Goal: Information Seeking & Learning: Learn about a topic

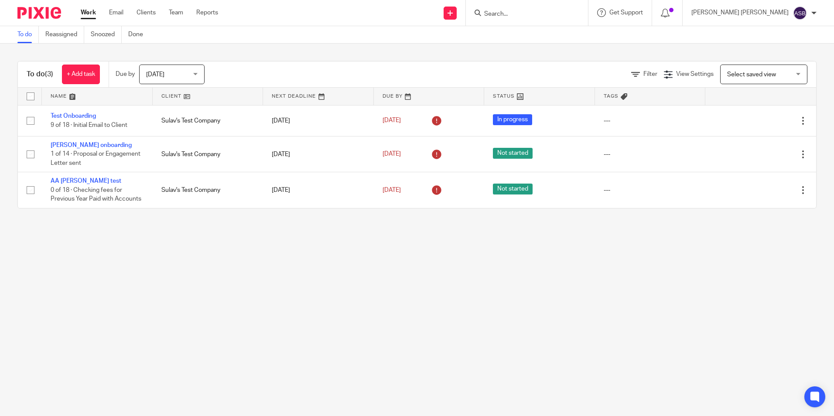
click at [564, 242] on main "To do Reassigned Snoozed Done To do (3) + Add task Due by Today Today Today Tom…" at bounding box center [417, 208] width 834 height 416
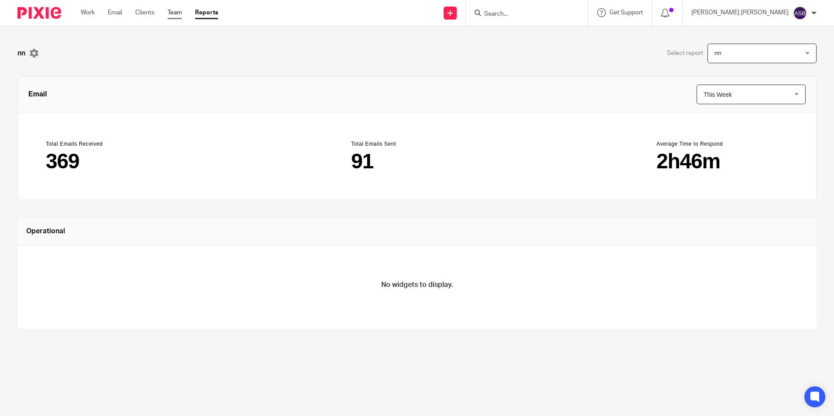
click at [173, 10] on link "Team" at bounding box center [175, 12] width 14 height 9
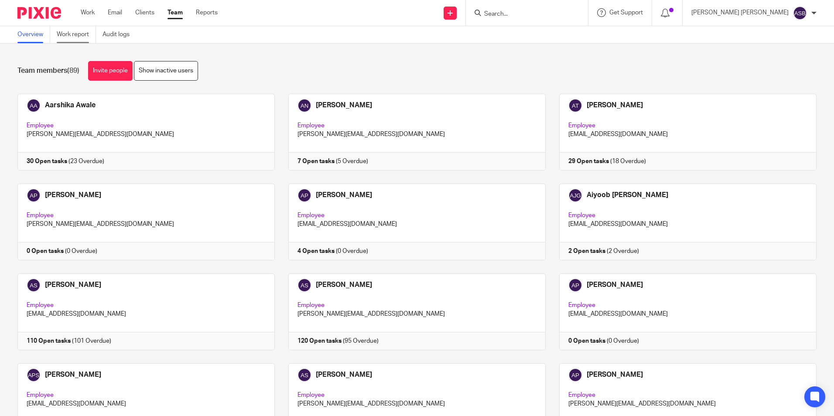
click at [88, 31] on link "Work report" at bounding box center [76, 34] width 39 height 17
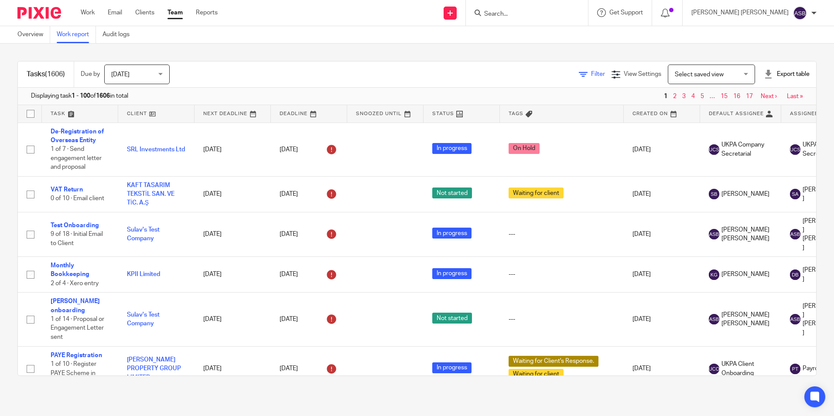
click at [591, 72] on span "Filter" at bounding box center [598, 74] width 14 height 6
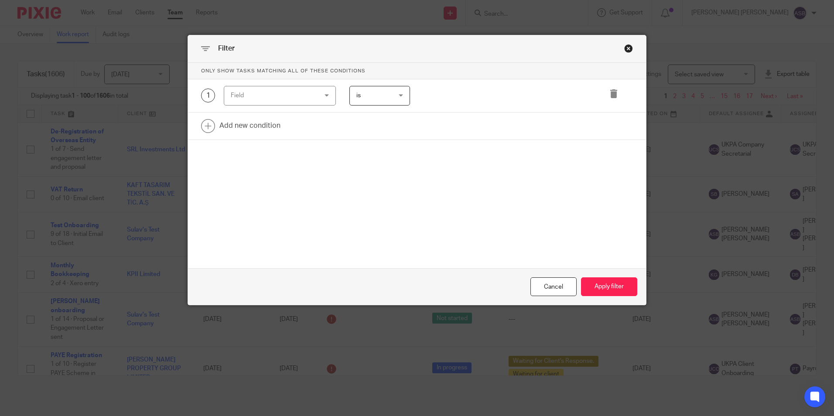
click at [248, 94] on div "Field" at bounding box center [273, 95] width 84 height 18
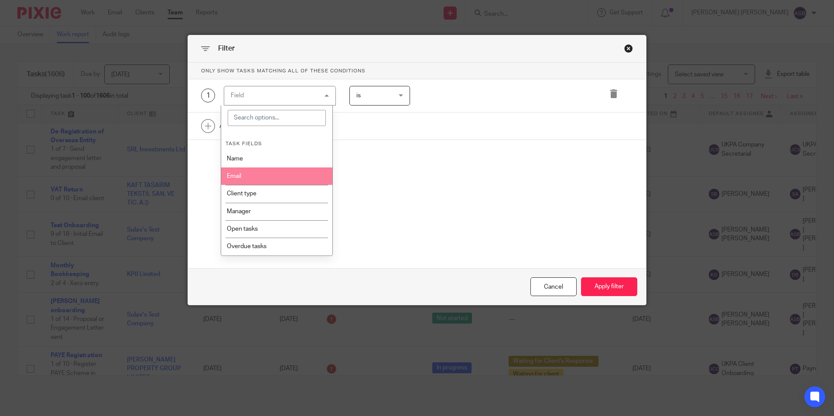
click at [451, 143] on div "Only show tasks matching all of these conditions 1 Field Task fields Name Email…" at bounding box center [417, 133] width 458 height 141
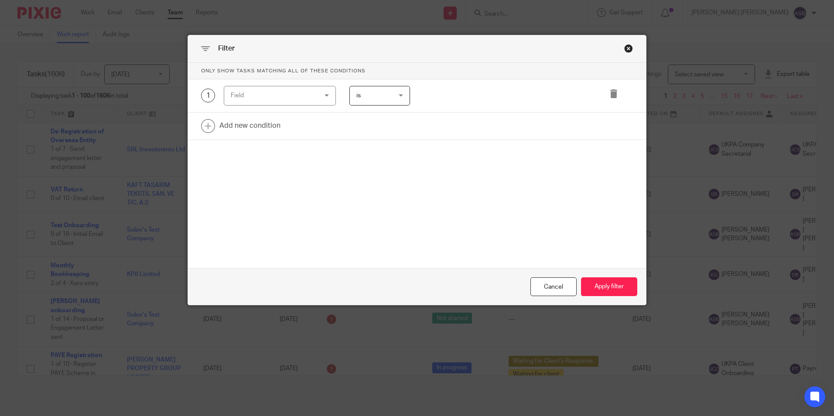
click at [285, 97] on div "Field" at bounding box center [273, 95] width 84 height 18
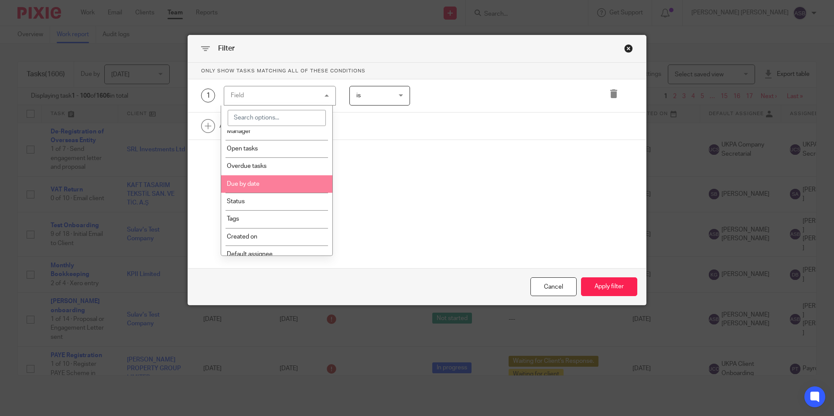
scroll to position [96, 0]
click at [261, 189] on li "Status" at bounding box center [276, 186] width 111 height 17
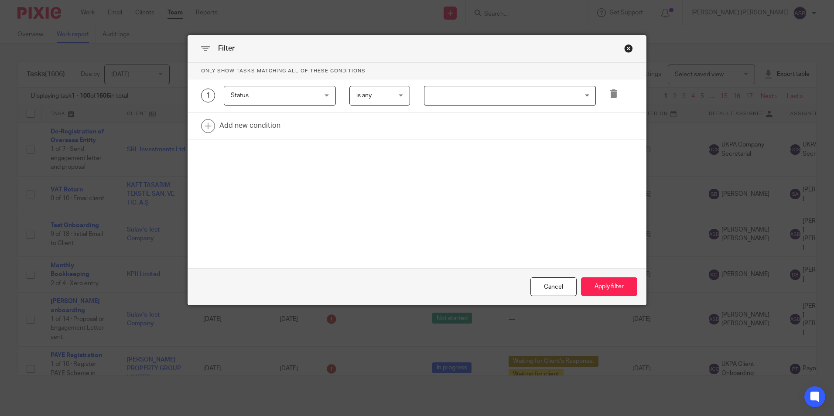
click at [388, 99] on span "is any" at bounding box center [378, 95] width 43 height 18
click at [463, 96] on input "Search for option" at bounding box center [507, 95] width 165 height 15
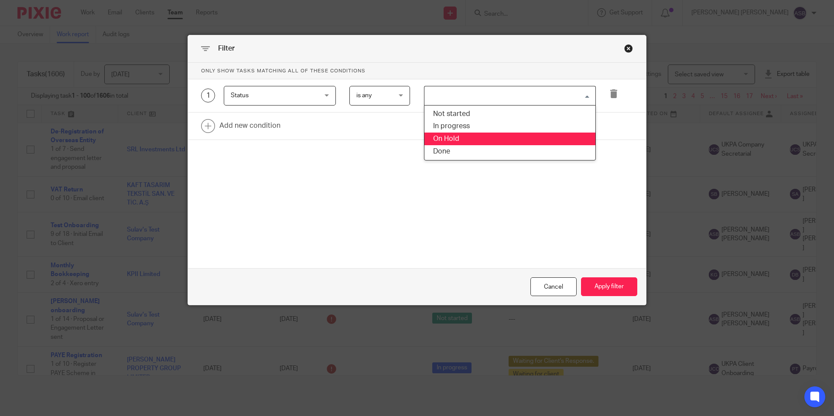
click at [448, 145] on li "On Hold" at bounding box center [510, 139] width 171 height 13
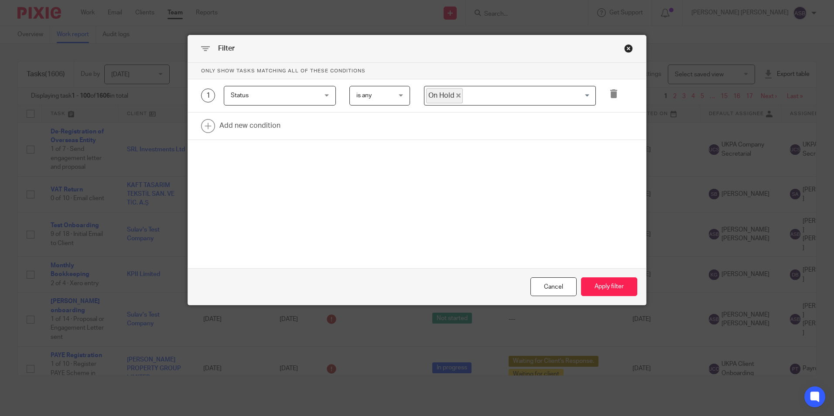
click at [456, 96] on icon "Deselect On Hold" at bounding box center [458, 95] width 4 height 4
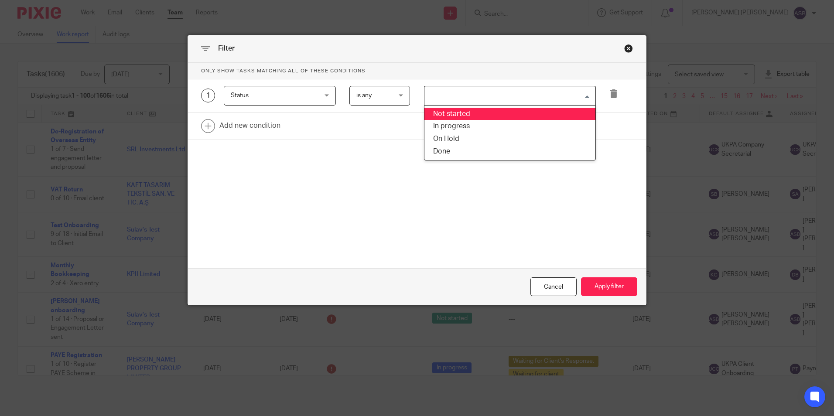
click at [456, 96] on input "Search for option" at bounding box center [507, 95] width 165 height 15
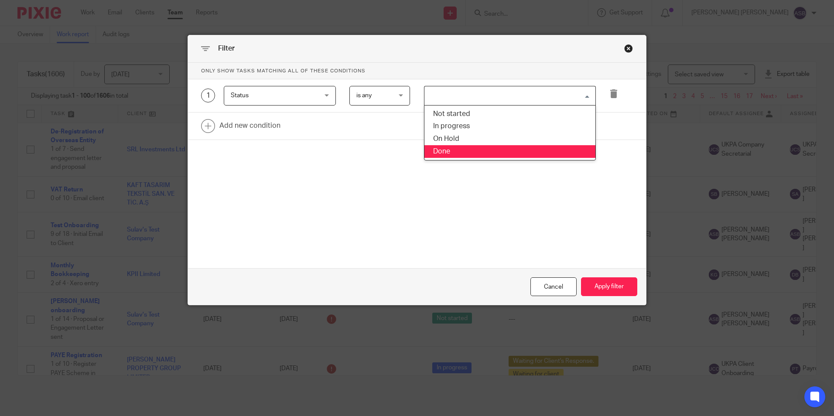
click at [442, 152] on li "Done" at bounding box center [510, 151] width 171 height 13
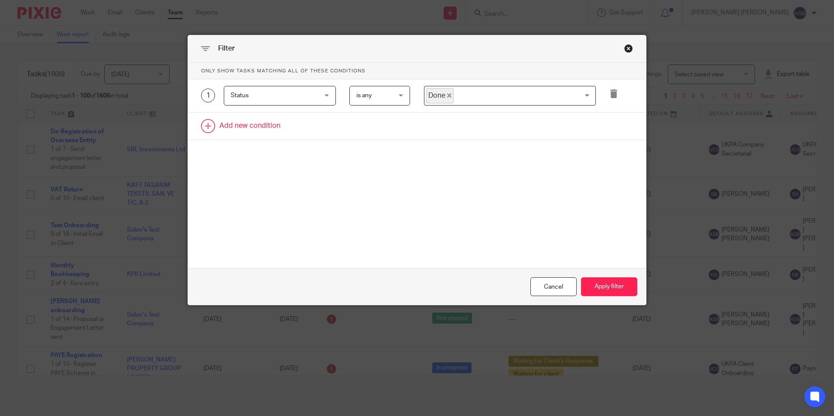
click at [264, 125] on link at bounding box center [417, 126] width 458 height 27
click at [264, 125] on div "Field" at bounding box center [273, 129] width 84 height 18
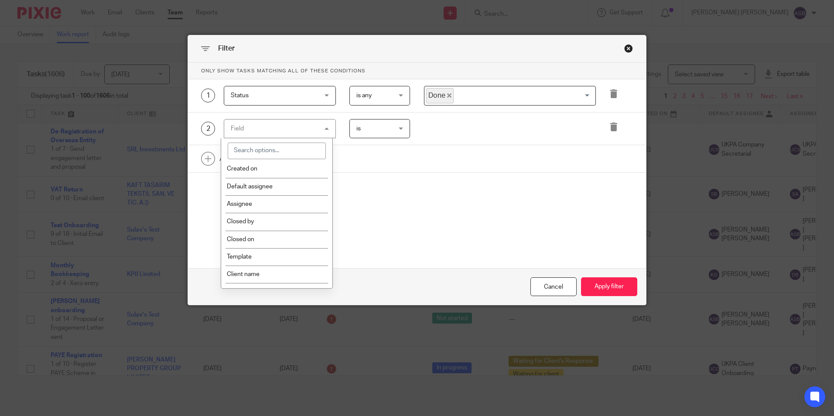
scroll to position [218, 0]
click at [257, 204] on li "Closed on" at bounding box center [276, 202] width 111 height 17
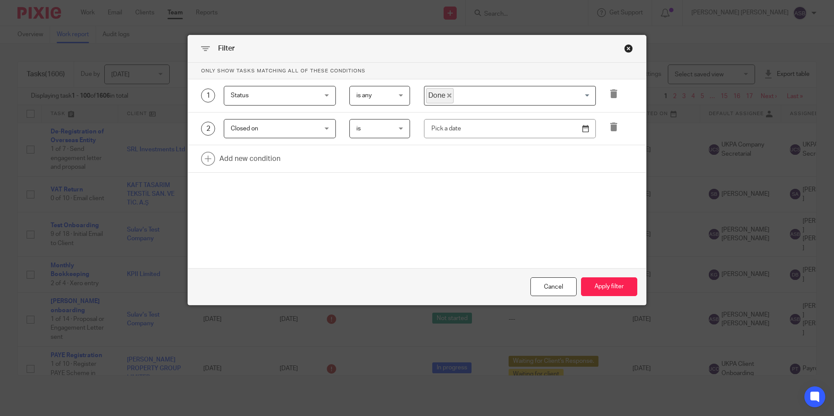
click at [370, 133] on span "is" at bounding box center [378, 129] width 43 height 18
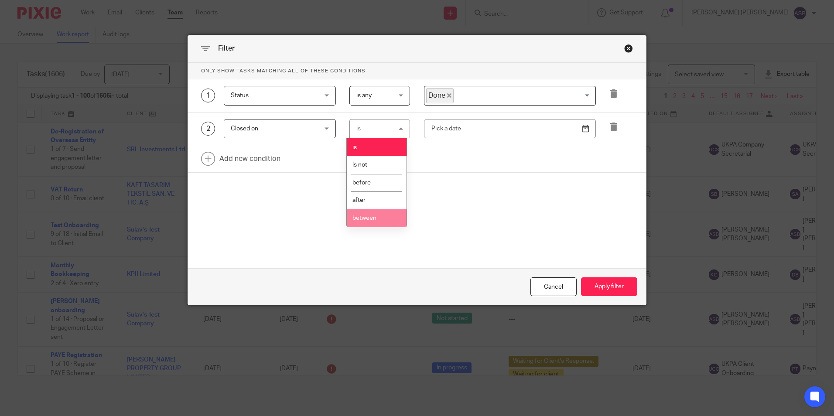
click at [376, 221] on span "between" at bounding box center [365, 218] width 24 height 6
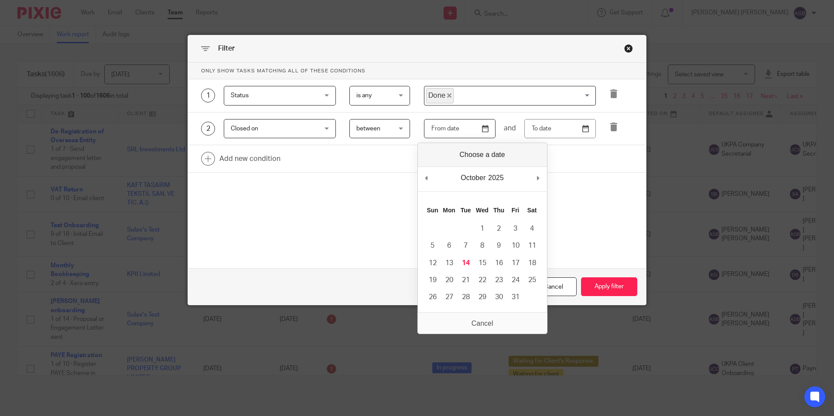
click at [480, 128] on input "Use the arrow keys to pick a date" at bounding box center [460, 129] width 72 height 20
type input "2025-09-01"
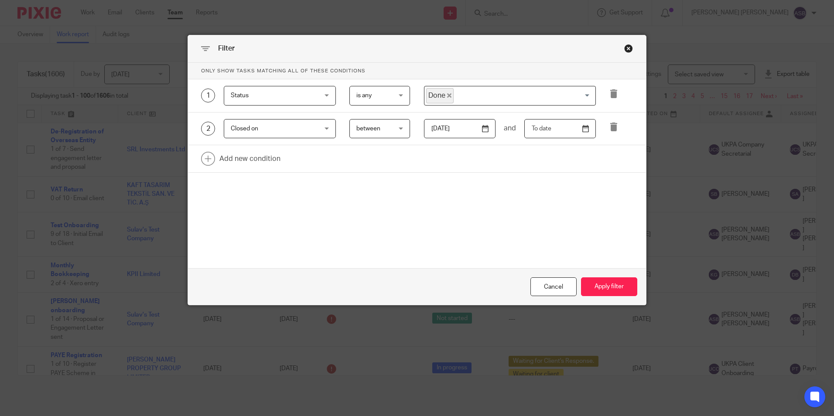
click at [584, 131] on input "text" at bounding box center [561, 129] width 72 height 20
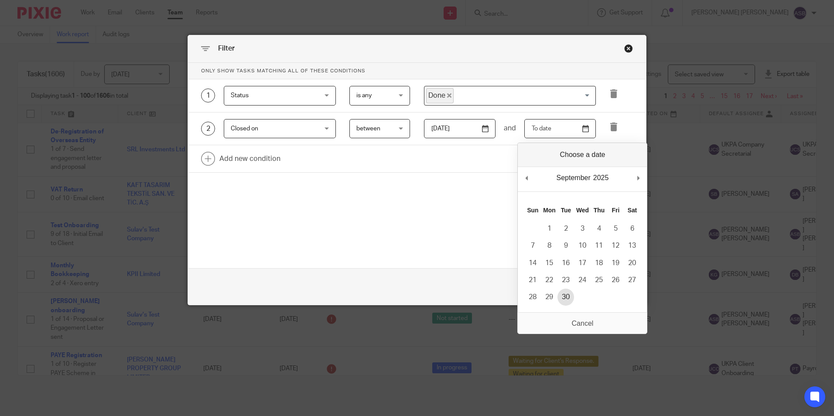
type input "2025-09-30"
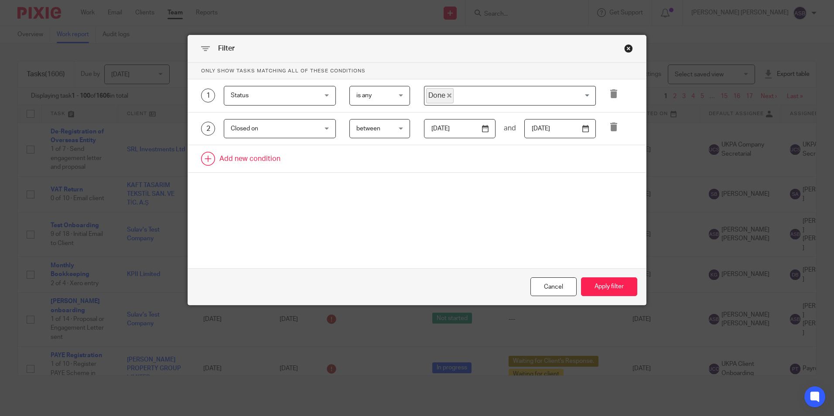
click at [199, 164] on link at bounding box center [417, 158] width 458 height 27
click at [250, 165] on div "Field" at bounding box center [273, 161] width 84 height 18
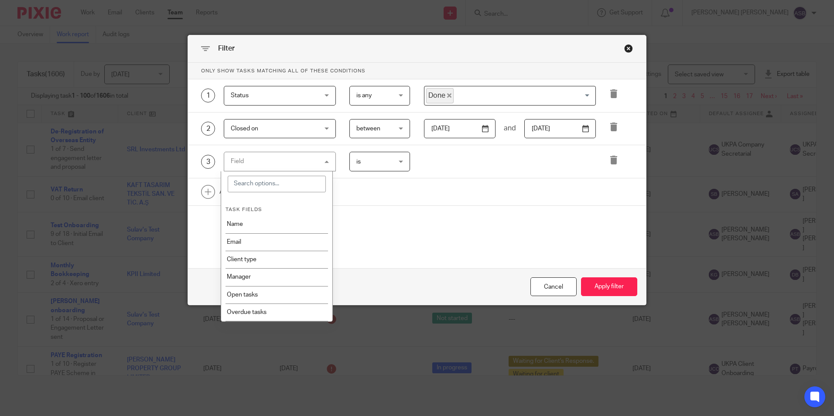
scroll to position [0, 0]
click at [484, 201] on link at bounding box center [417, 191] width 458 height 27
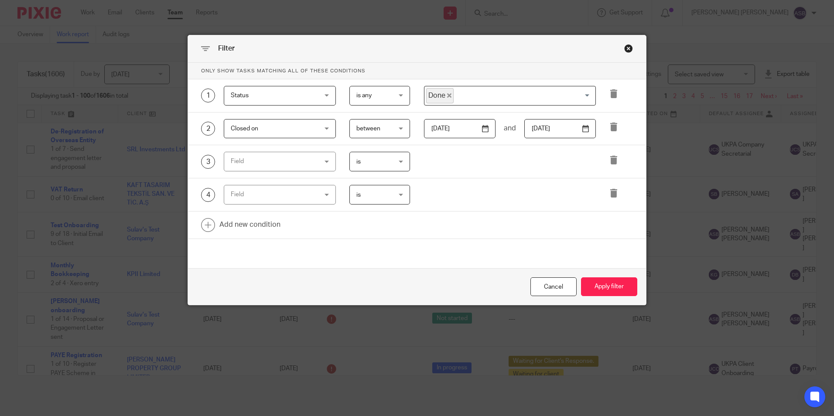
click at [626, 50] on div "Close this dialog window" at bounding box center [628, 48] width 9 height 9
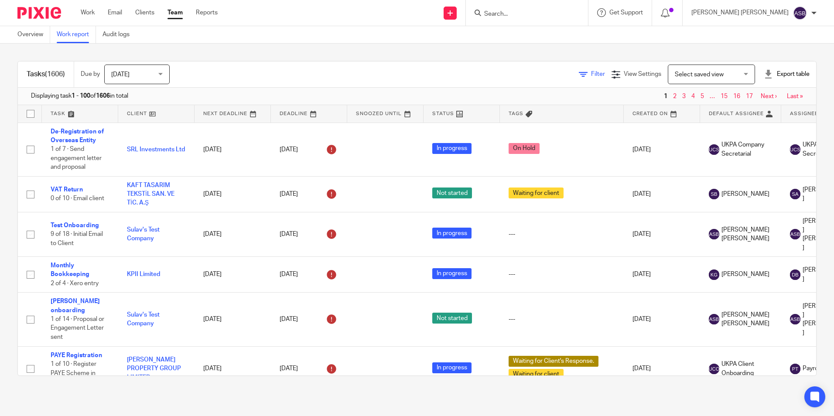
click at [591, 71] on span "Filter" at bounding box center [598, 74] width 14 height 6
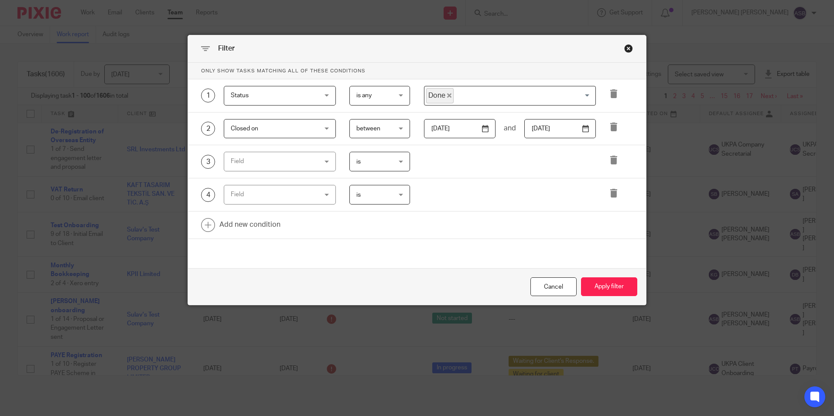
click at [618, 93] on div at bounding box center [614, 96] width 37 height 20
click at [611, 94] on icon at bounding box center [614, 93] width 9 height 9
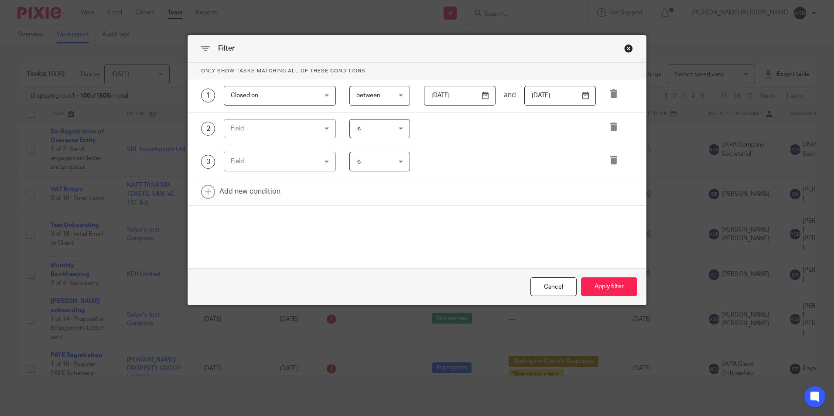
click at [611, 94] on icon at bounding box center [614, 93] width 9 height 9
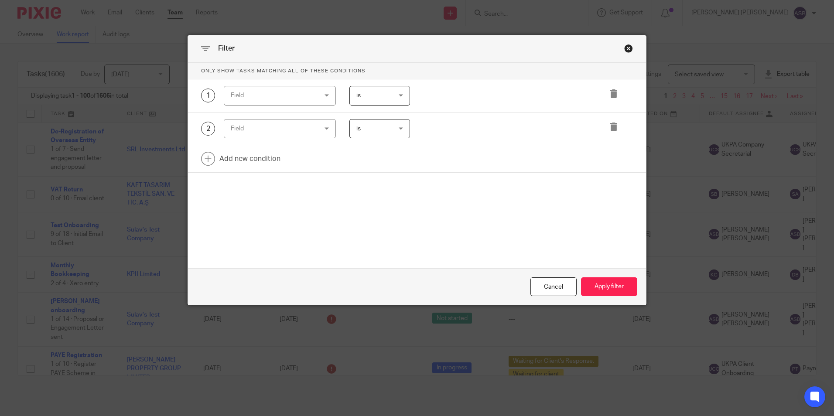
click at [611, 94] on icon at bounding box center [614, 93] width 9 height 9
click at [258, 93] on link at bounding box center [417, 92] width 458 height 27
click at [249, 103] on div "Field" at bounding box center [273, 95] width 84 height 18
click at [420, 127] on link at bounding box center [417, 126] width 458 height 27
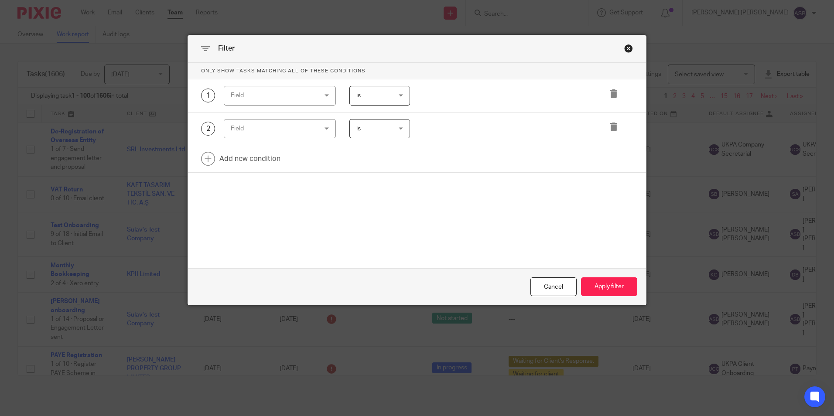
click at [308, 99] on div "Field" at bounding box center [273, 95] width 84 height 18
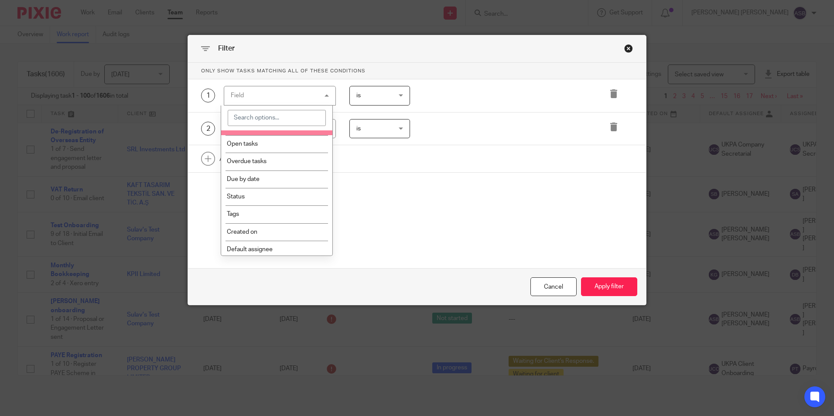
scroll to position [87, 0]
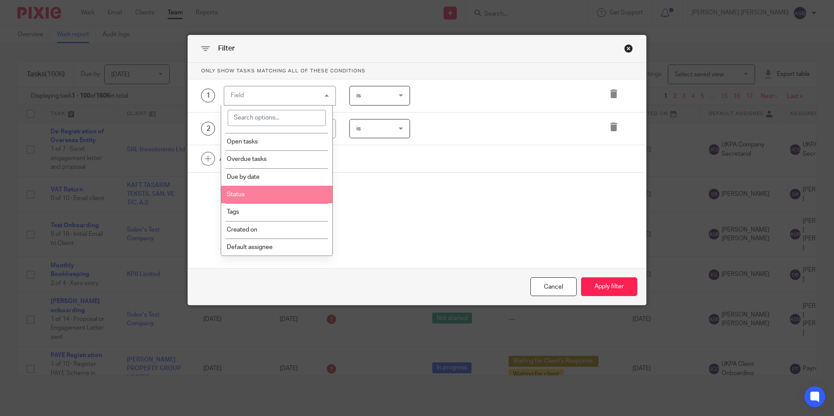
click at [253, 197] on li "Status" at bounding box center [276, 194] width 111 height 17
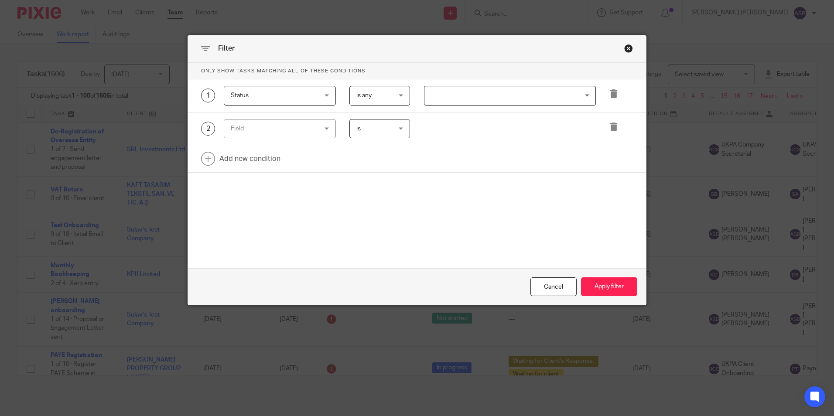
click at [390, 99] on span "is any" at bounding box center [378, 95] width 43 height 18
click at [380, 110] on li "is any" at bounding box center [377, 115] width 60 height 18
click at [472, 94] on input "Search for option" at bounding box center [507, 95] width 165 height 15
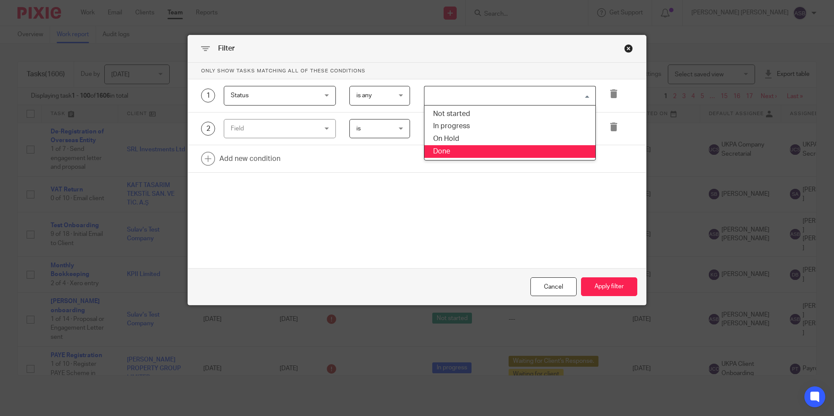
click at [447, 154] on li "Done" at bounding box center [510, 151] width 171 height 13
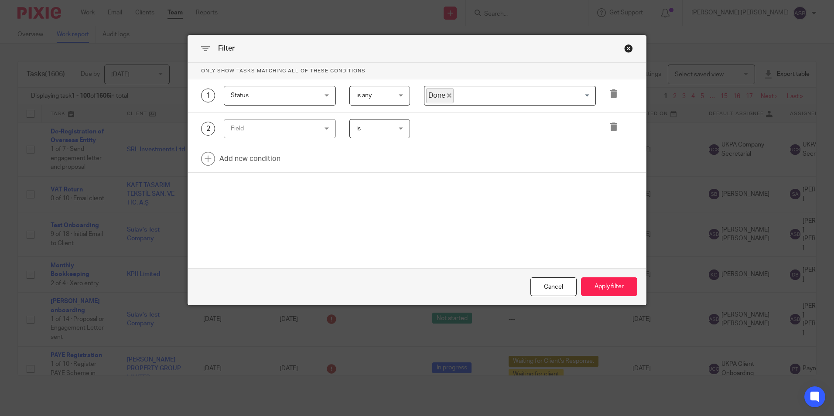
click at [259, 126] on div "Field" at bounding box center [273, 129] width 84 height 18
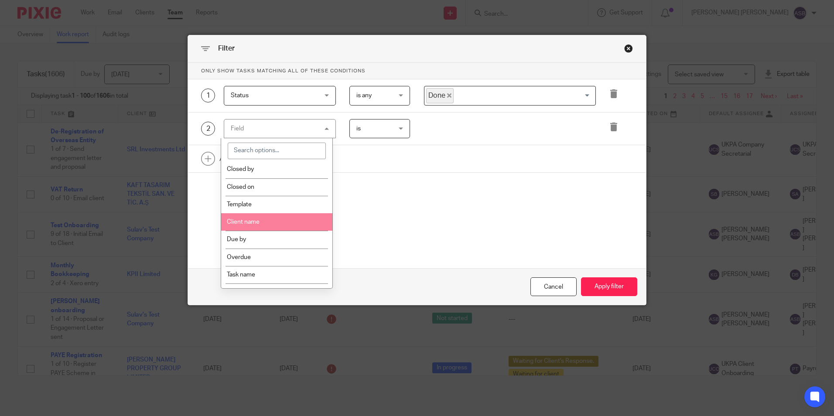
scroll to position [218, 0]
click at [264, 203] on li "Closed on" at bounding box center [276, 202] width 111 height 17
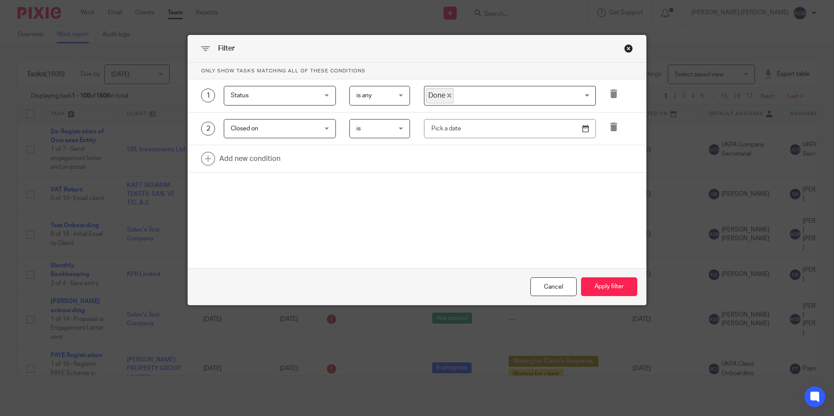
click at [385, 131] on span "is" at bounding box center [378, 129] width 43 height 18
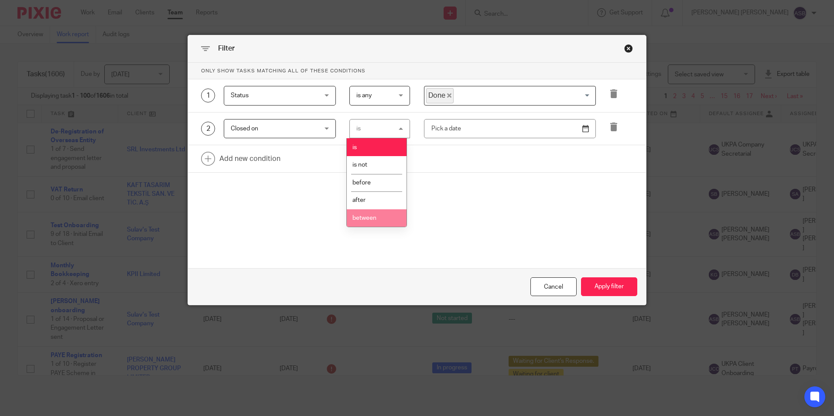
click at [374, 220] on span "between" at bounding box center [365, 218] width 24 height 6
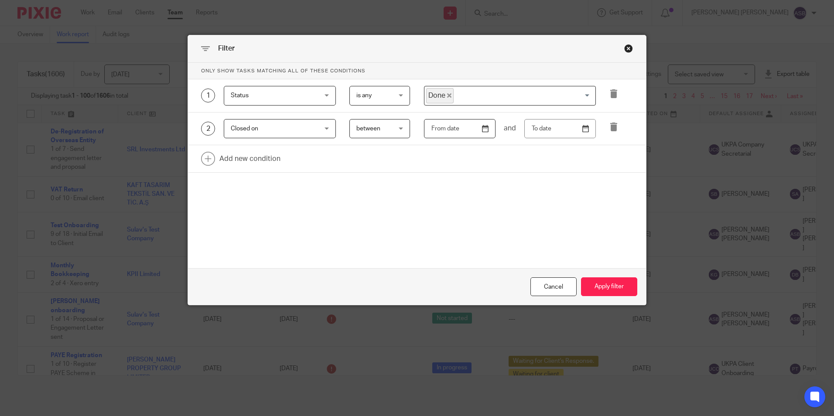
click at [474, 132] on input "text" at bounding box center [460, 129] width 72 height 20
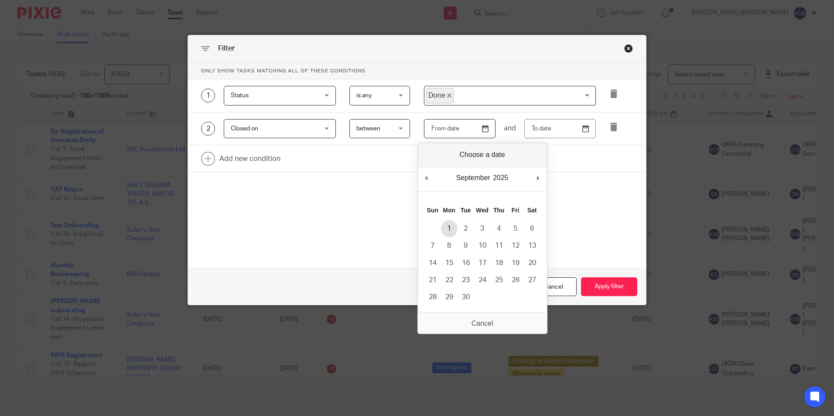
type input "2025-09-01"
drag, startPoint x: 452, startPoint y: 230, endPoint x: 506, endPoint y: 161, distance: 88.3
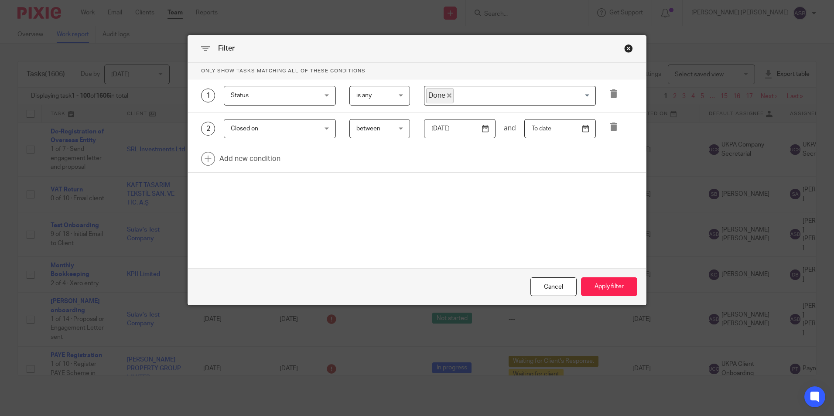
click at [584, 130] on input "text" at bounding box center [561, 129] width 72 height 20
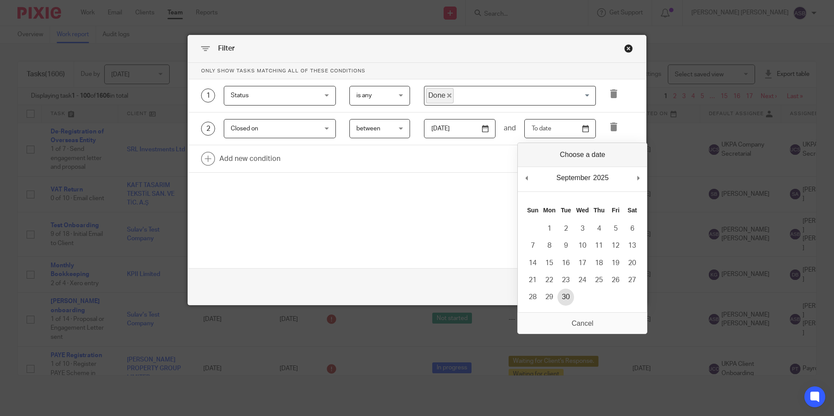
type input "2025-09-30"
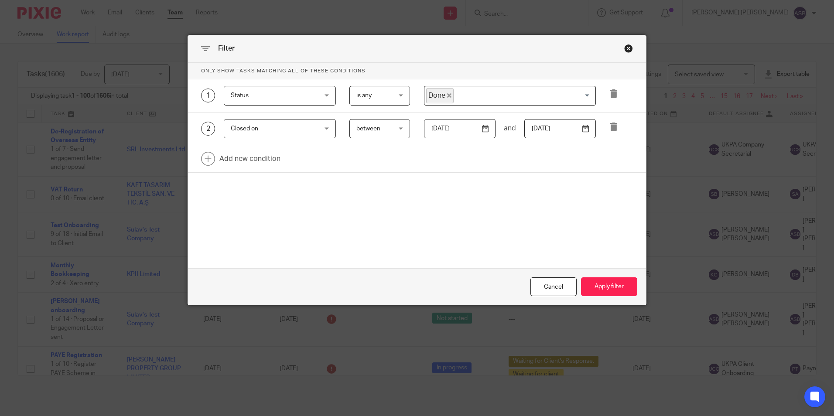
click at [382, 128] on span "between" at bounding box center [378, 129] width 43 height 18
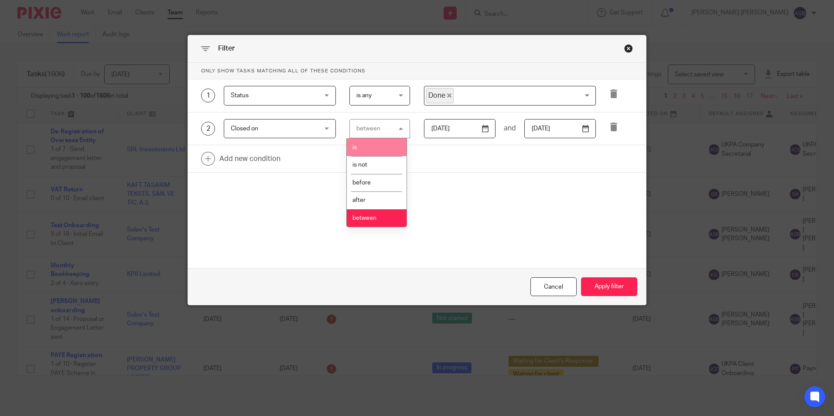
click at [358, 149] on li "is" at bounding box center [377, 147] width 60 height 18
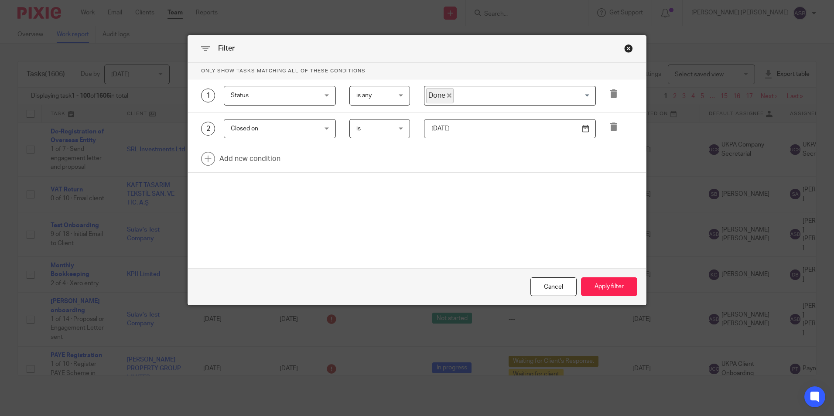
click at [388, 130] on span "is" at bounding box center [378, 129] width 43 height 18
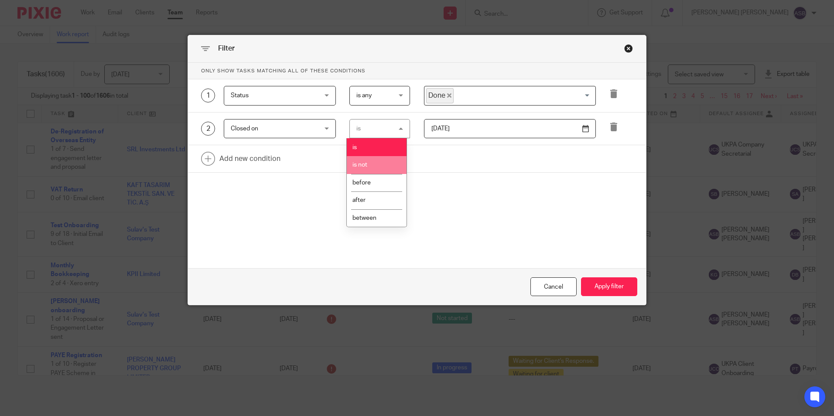
click at [379, 159] on li "is not" at bounding box center [377, 165] width 60 height 18
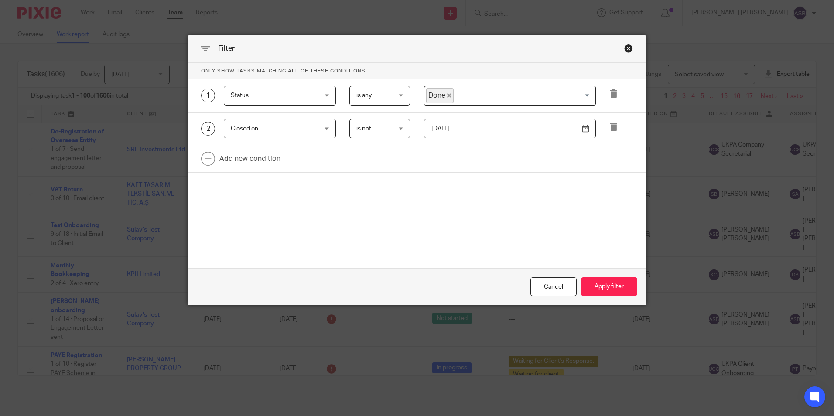
click at [384, 132] on span "is not" at bounding box center [378, 129] width 43 height 18
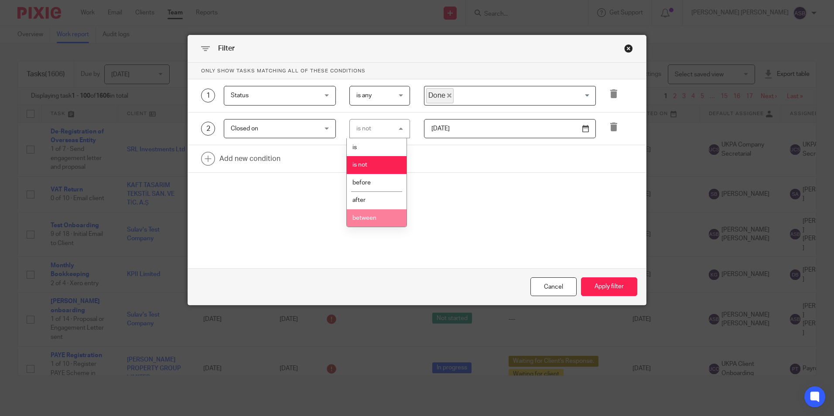
click at [373, 215] on li "between" at bounding box center [377, 218] width 60 height 18
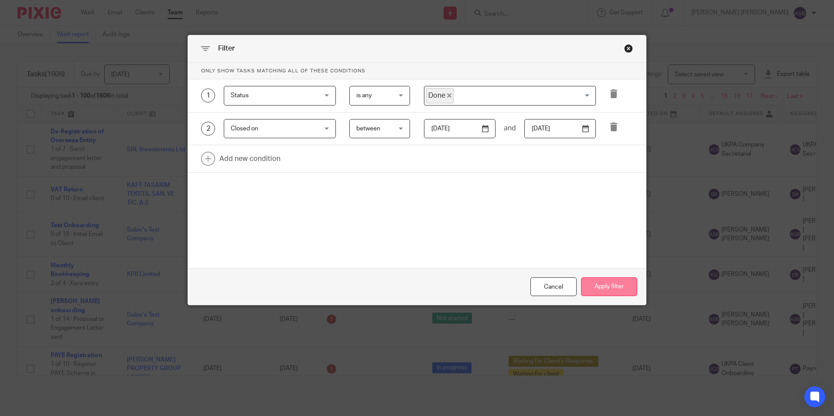
click at [604, 283] on button "Apply filter" at bounding box center [609, 287] width 56 height 19
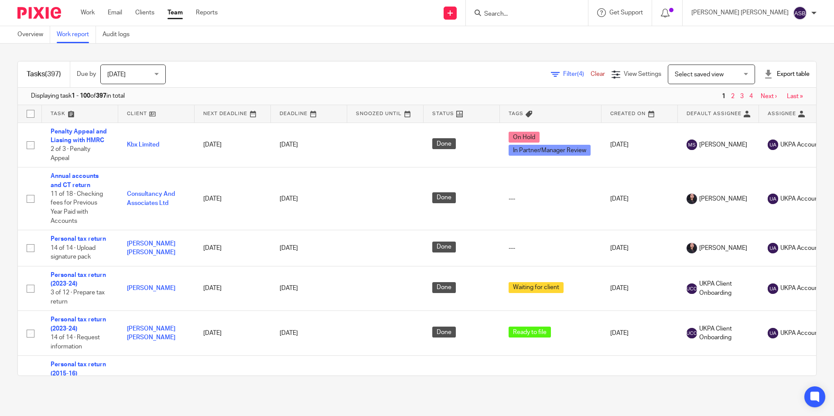
click at [563, 75] on span "Filter (4)" at bounding box center [576, 74] width 27 height 6
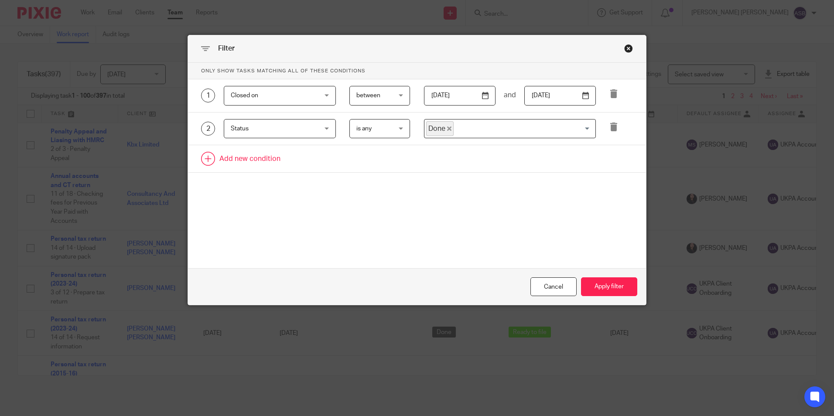
click at [239, 155] on link at bounding box center [417, 158] width 458 height 27
click at [239, 155] on div "Field" at bounding box center [273, 161] width 84 height 18
click at [295, 128] on span "Status" at bounding box center [273, 129] width 84 height 18
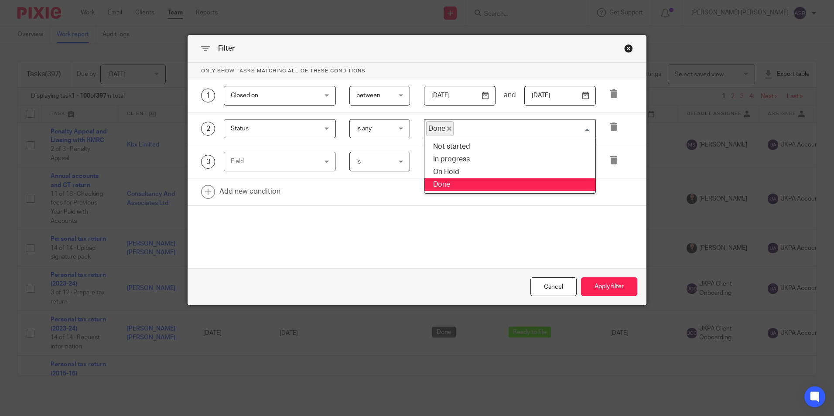
click at [474, 128] on input "Search for option" at bounding box center [523, 128] width 136 height 15
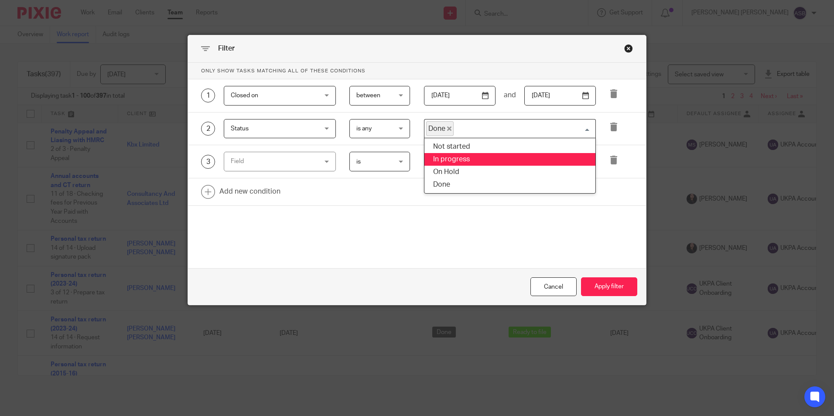
click at [455, 156] on li "In progress" at bounding box center [510, 159] width 171 height 13
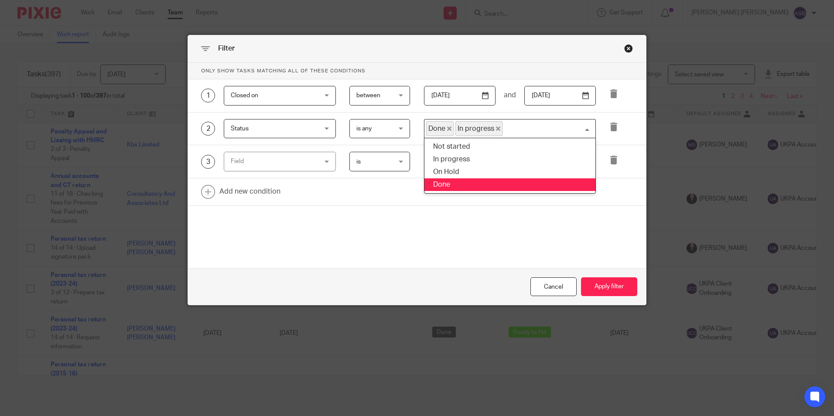
click at [438, 222] on div "Only show tasks matching all of these conditions 1 Closed on Closed on Task fie…" at bounding box center [417, 150] width 458 height 175
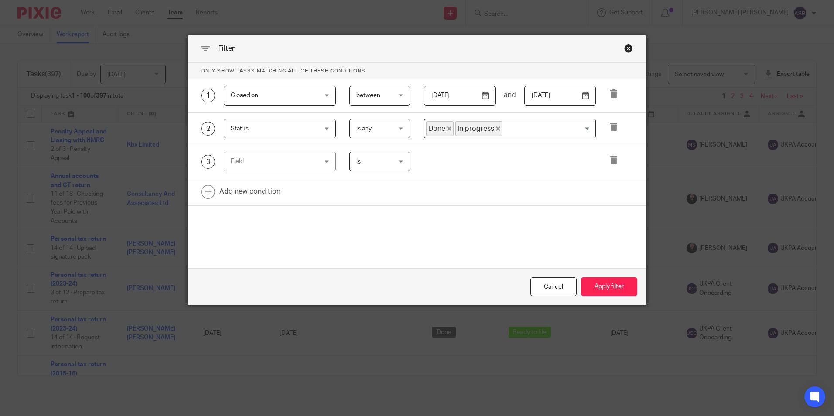
click at [145, 48] on div "Filter Only show tasks matching all of these conditions 1 Closed on Closed on T…" at bounding box center [417, 208] width 834 height 416
click at [625, 51] on div "Close this dialog window" at bounding box center [628, 48] width 9 height 9
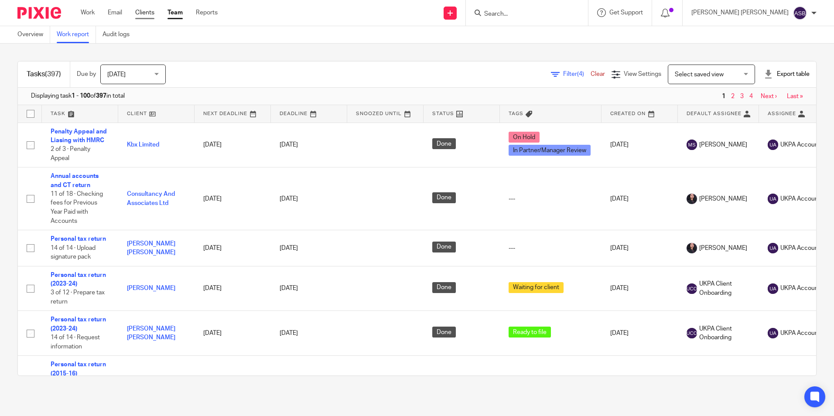
click at [141, 14] on link "Clients" at bounding box center [144, 12] width 19 height 9
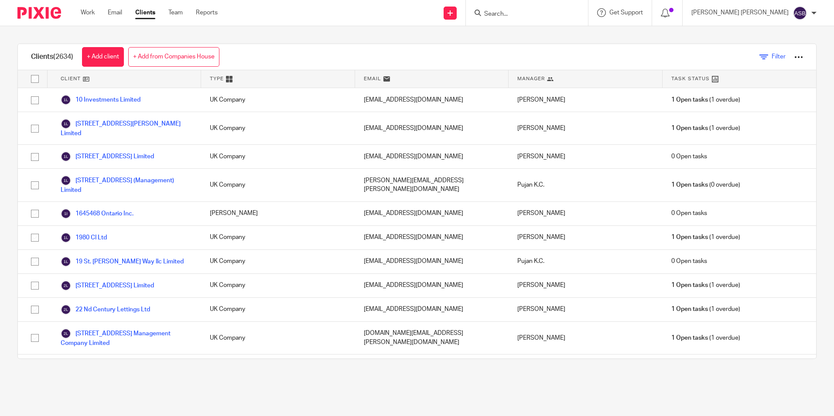
click at [760, 58] on link "Filter" at bounding box center [773, 56] width 26 height 9
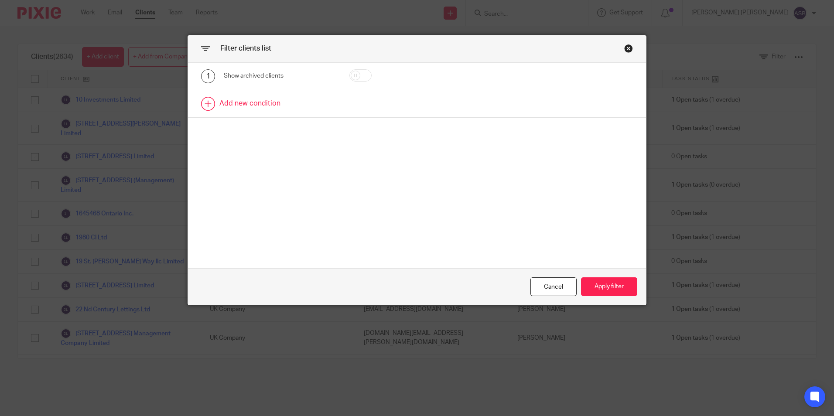
click at [262, 107] on link at bounding box center [417, 103] width 458 height 27
click at [268, 117] on div "2 Field Name Email Client type Manager Open tasks Overdue tasks Role: Assignee …" at bounding box center [417, 106] width 458 height 33
click at [272, 107] on div "Field" at bounding box center [273, 106] width 84 height 18
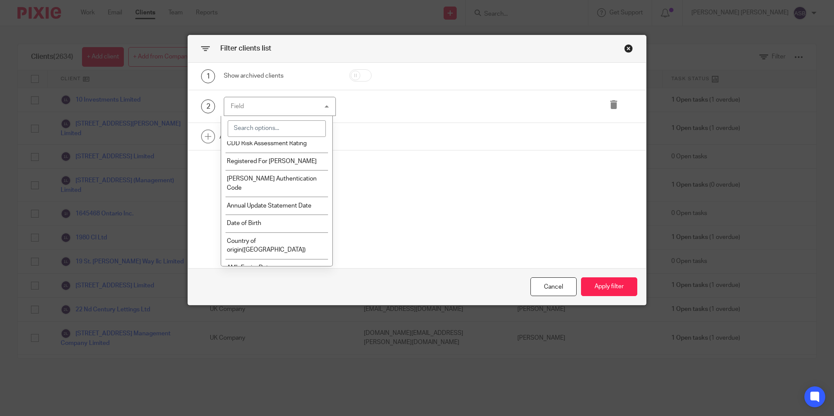
scroll to position [601, 0]
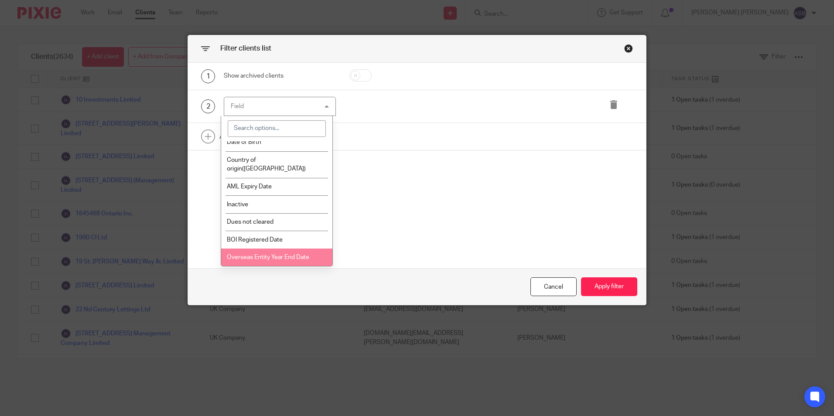
click at [416, 223] on div "1 Show archived clients 2 Field Name Email Client type Manager Open tasks Overd…" at bounding box center [417, 166] width 458 height 206
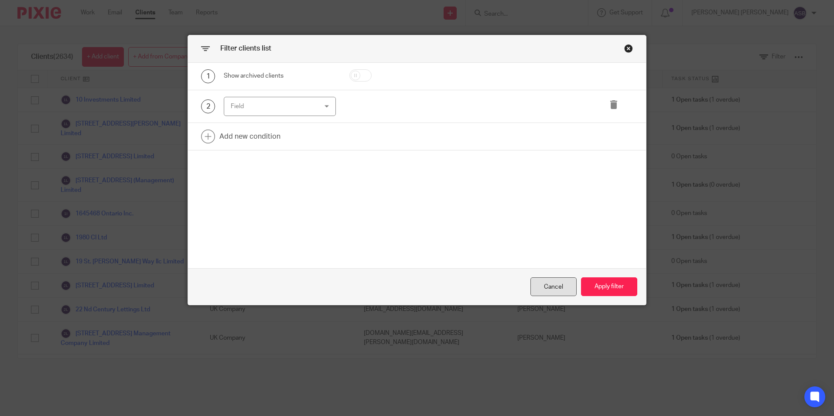
click at [550, 285] on div "Cancel" at bounding box center [554, 287] width 46 height 19
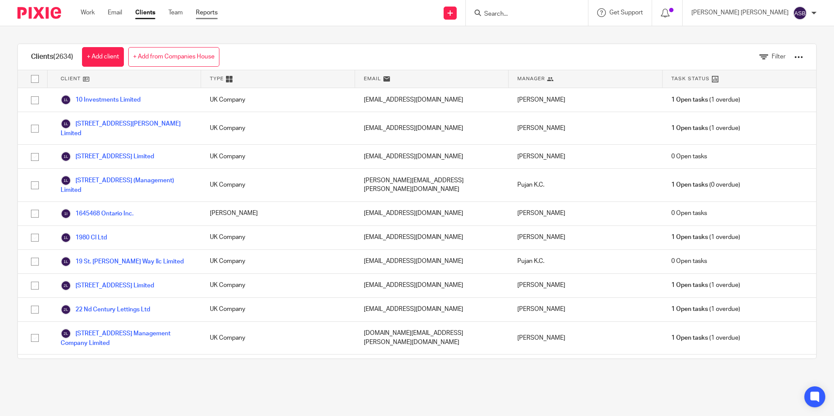
click at [201, 11] on link "Reports" at bounding box center [207, 12] width 22 height 9
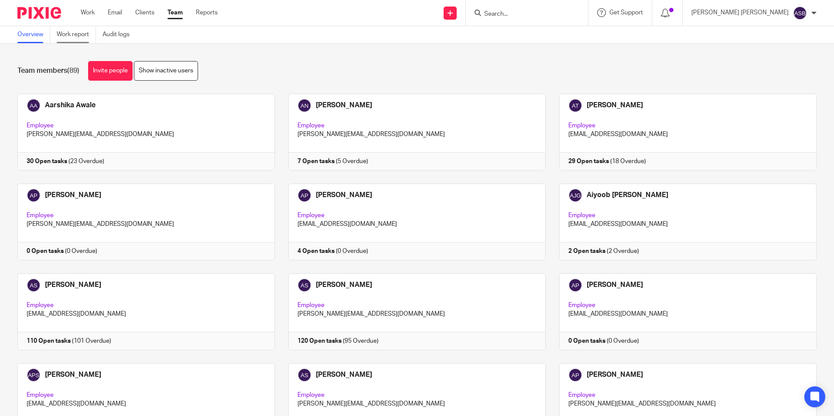
click at [69, 36] on link "Work report" at bounding box center [76, 34] width 39 height 17
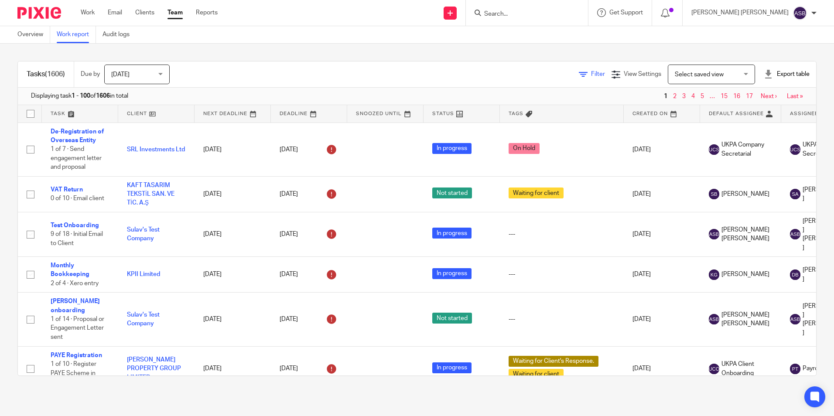
click at [591, 75] on span "Filter" at bounding box center [598, 74] width 14 height 6
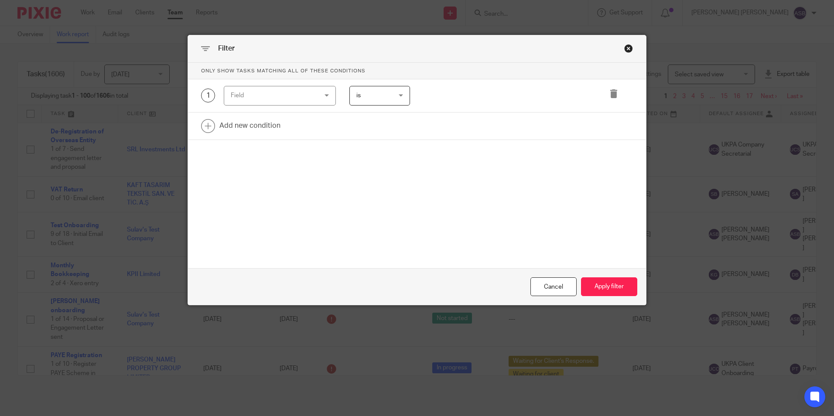
click at [268, 106] on div "1 Field Task fields Name Email Client type Manager Open tasks Overdue tasks Due…" at bounding box center [417, 95] width 458 height 33
click at [264, 100] on div "Field" at bounding box center [273, 95] width 84 height 18
click at [401, 123] on link at bounding box center [417, 126] width 458 height 27
click at [291, 96] on div "Field" at bounding box center [273, 95] width 84 height 18
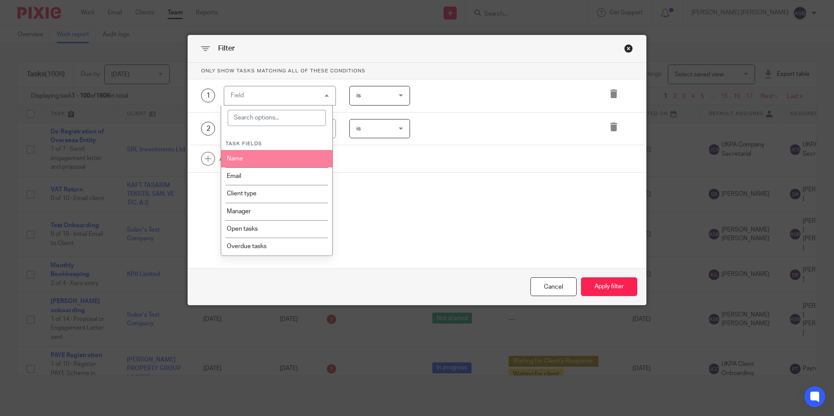
click at [254, 163] on li "Name" at bounding box center [276, 158] width 111 height 17
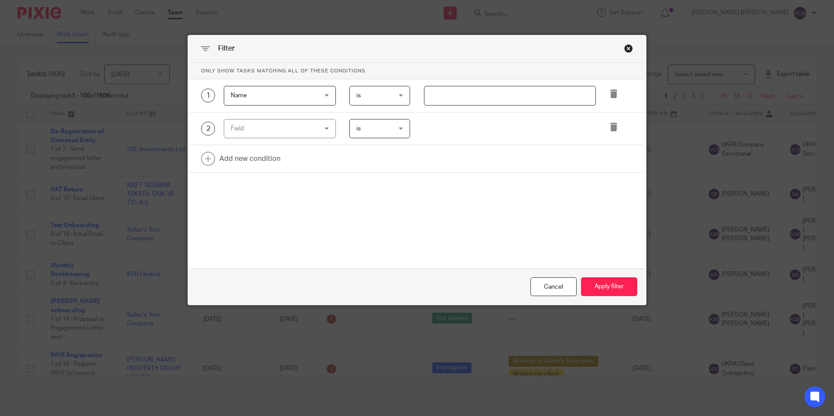
click at [357, 97] on span "is" at bounding box center [359, 96] width 4 height 6
click at [281, 95] on span "Name" at bounding box center [273, 95] width 84 height 18
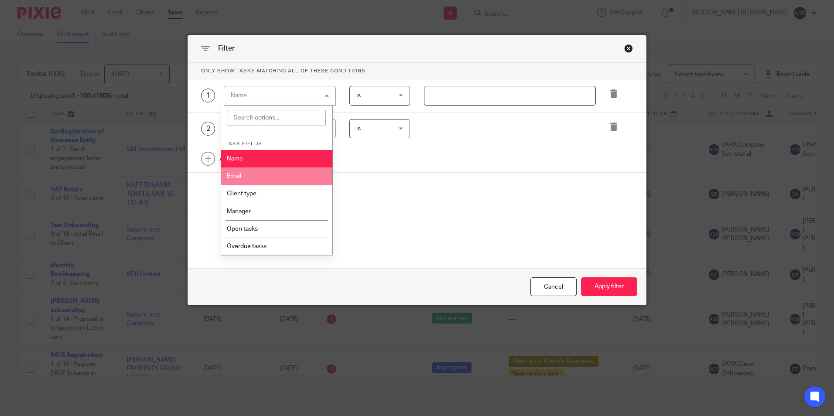
click at [257, 180] on li "Email" at bounding box center [276, 176] width 111 height 17
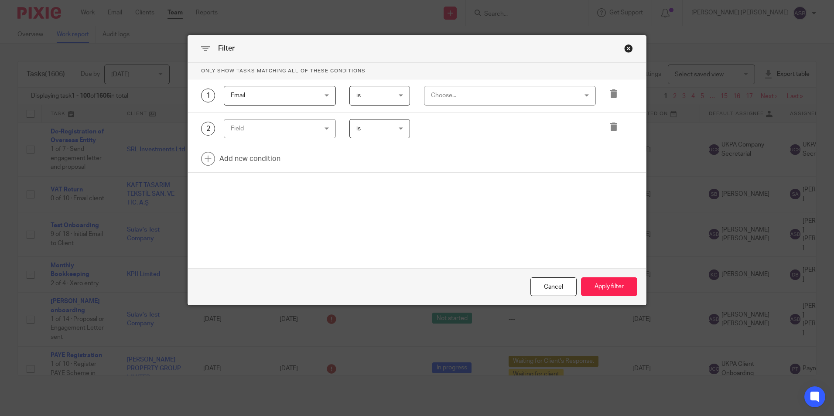
click at [281, 98] on span "Email" at bounding box center [273, 95] width 84 height 18
click at [372, 148] on link at bounding box center [417, 158] width 458 height 27
click at [324, 97] on div "Email Email" at bounding box center [280, 96] width 112 height 20
click at [365, 93] on span "is" at bounding box center [378, 95] width 43 height 18
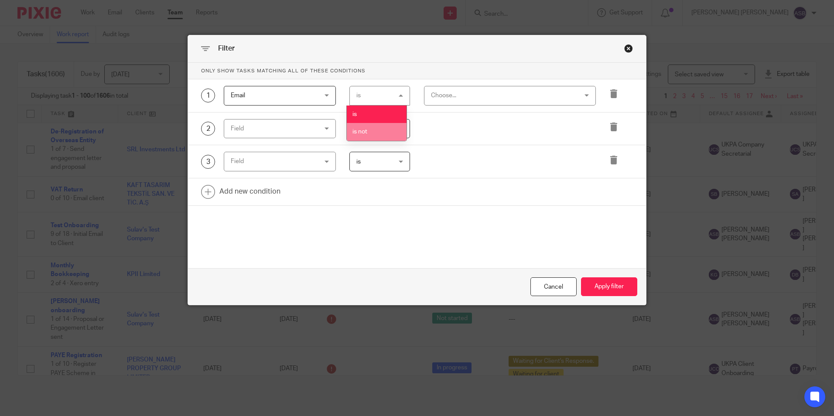
click at [374, 131] on li "is not" at bounding box center [377, 132] width 60 height 18
click at [375, 101] on span "is not" at bounding box center [378, 95] width 43 height 18
click at [386, 116] on li "is" at bounding box center [377, 115] width 60 height 18
click at [434, 105] on div "Choose..." at bounding box center [510, 96] width 172 height 20
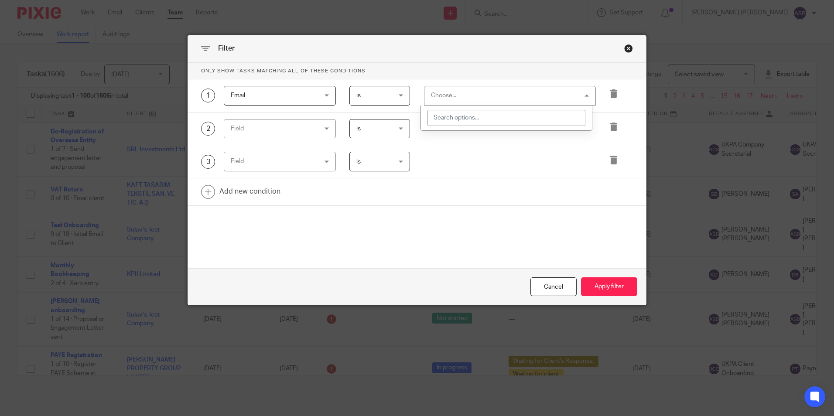
click at [452, 118] on input "search" at bounding box center [507, 118] width 158 height 17
click at [300, 89] on span "Email" at bounding box center [273, 95] width 84 height 18
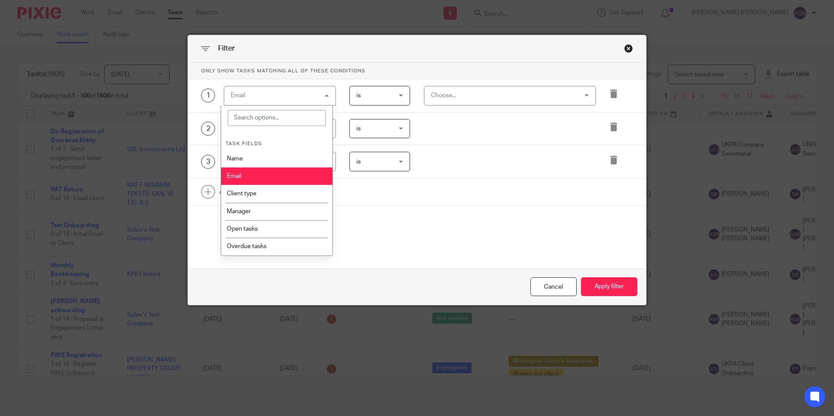
click at [264, 186] on li "Client type" at bounding box center [276, 193] width 111 height 17
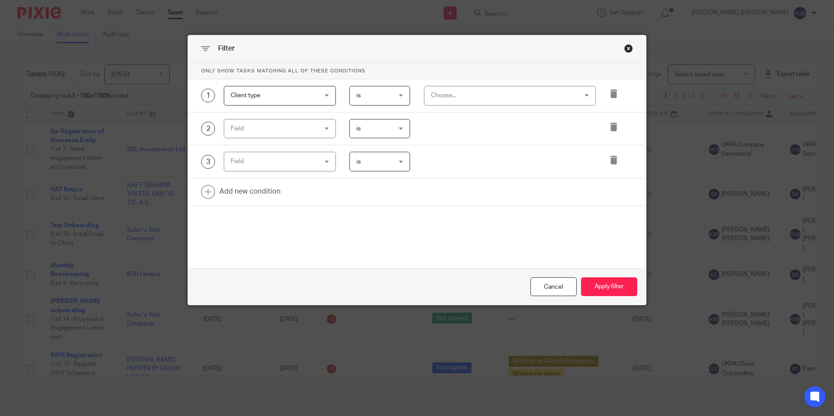
click at [432, 95] on div "Choose..." at bounding box center [497, 95] width 132 height 18
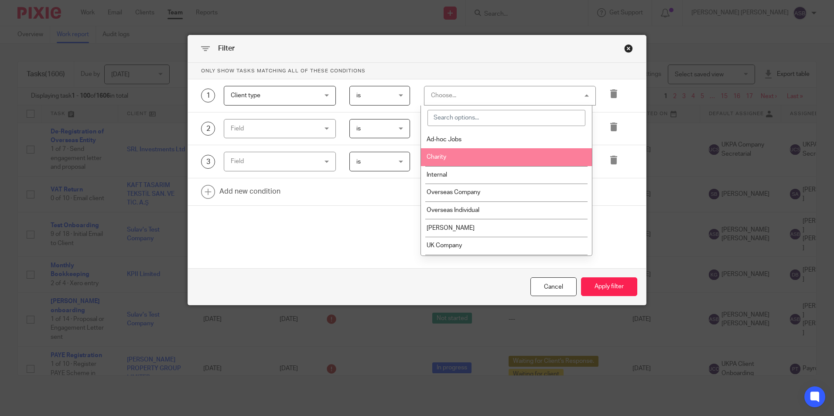
click at [460, 157] on li "Charity" at bounding box center [506, 157] width 171 height 18
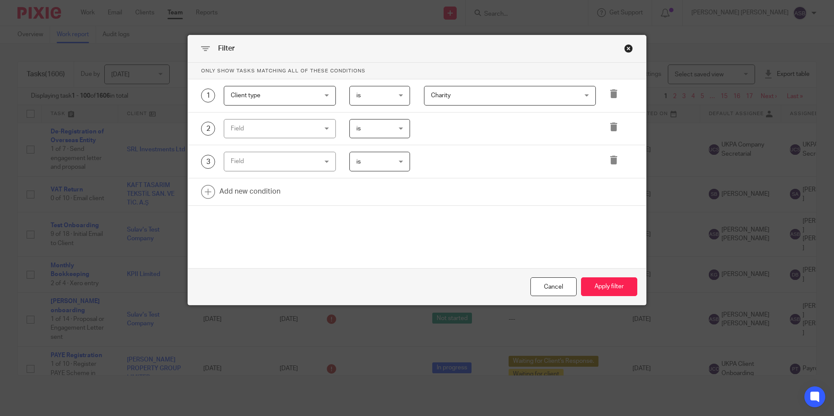
click at [388, 104] on span "is" at bounding box center [378, 95] width 43 height 18
click at [356, 129] on span "is not" at bounding box center [360, 132] width 15 height 6
click at [384, 99] on span "is not" at bounding box center [378, 95] width 43 height 18
click at [384, 99] on div "is not is not" at bounding box center [380, 96] width 61 height 20
click at [293, 130] on div "Field" at bounding box center [273, 129] width 84 height 18
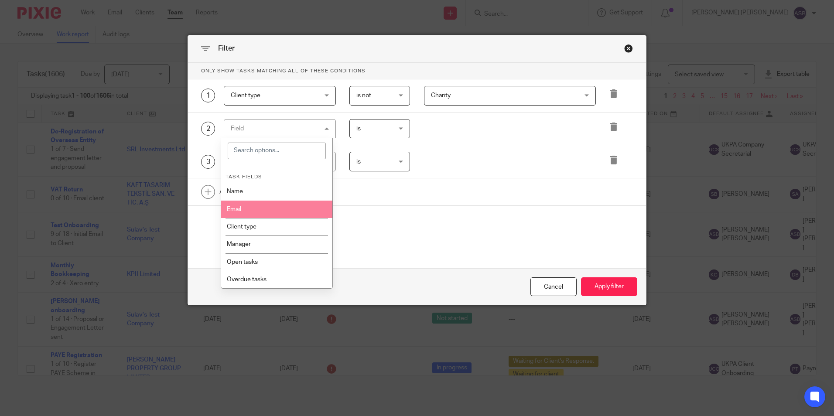
click at [247, 211] on li "Email" at bounding box center [276, 209] width 111 height 17
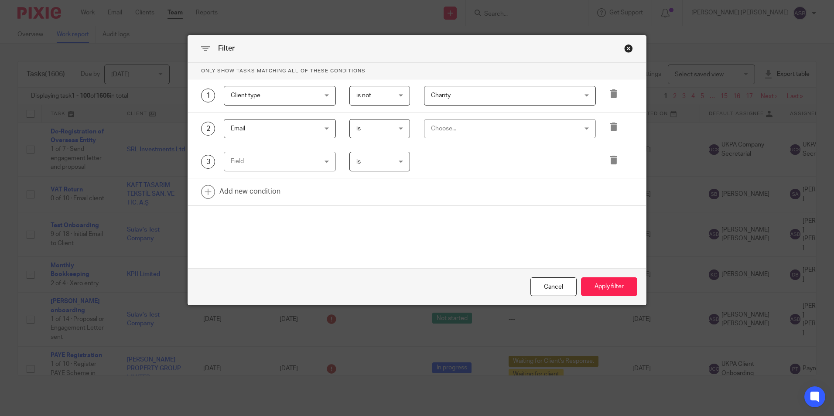
click at [474, 126] on div "Choose..." at bounding box center [497, 129] width 132 height 18
click at [478, 149] on input "search" at bounding box center [507, 151] width 158 height 17
click at [467, 152] on input "search" at bounding box center [507, 151] width 158 height 17
click at [494, 150] on input "search" at bounding box center [507, 151] width 158 height 17
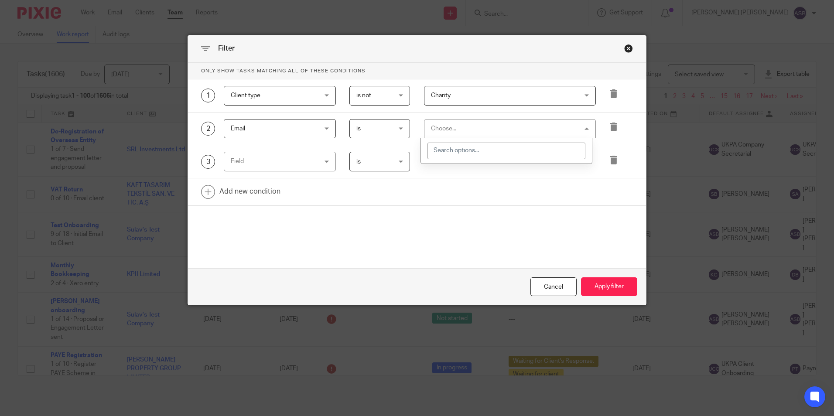
click at [494, 150] on input "search" at bounding box center [507, 151] width 158 height 17
click at [586, 127] on div "Choose..." at bounding box center [510, 129] width 172 height 20
click at [287, 126] on span "Email" at bounding box center [273, 129] width 84 height 18
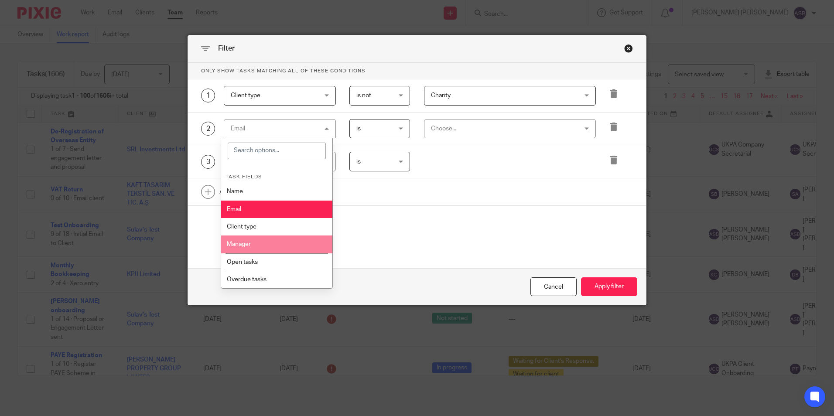
click at [268, 250] on li "Manager" at bounding box center [276, 244] width 111 height 17
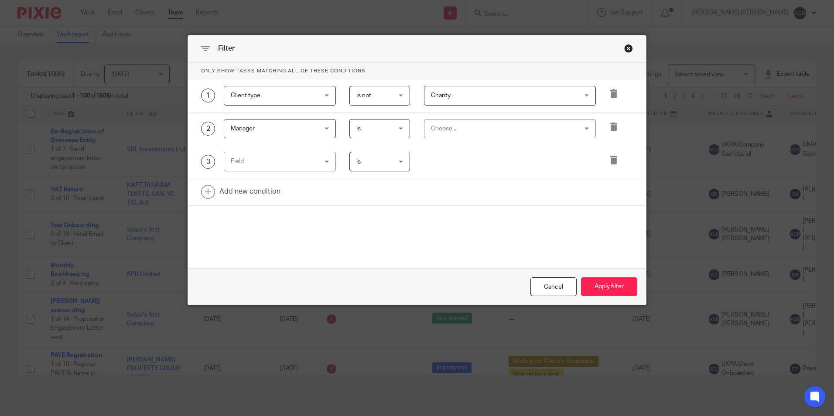
click at [438, 130] on div "Choose..." at bounding box center [497, 129] width 132 height 18
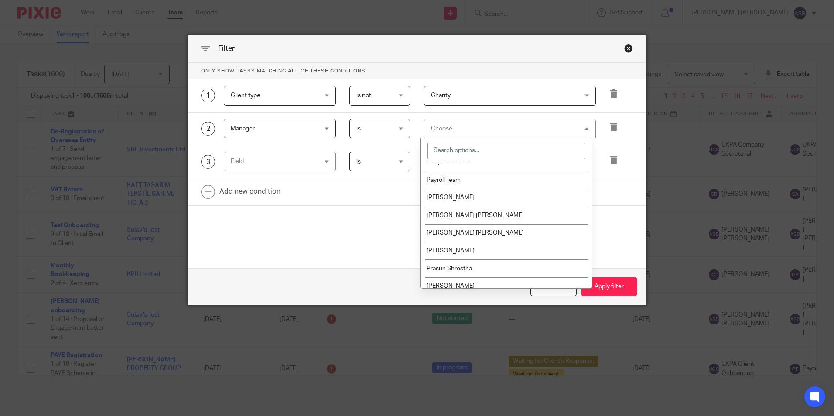
scroll to position [916, 0]
click at [451, 176] on span "Payroll Team" at bounding box center [444, 177] width 34 height 6
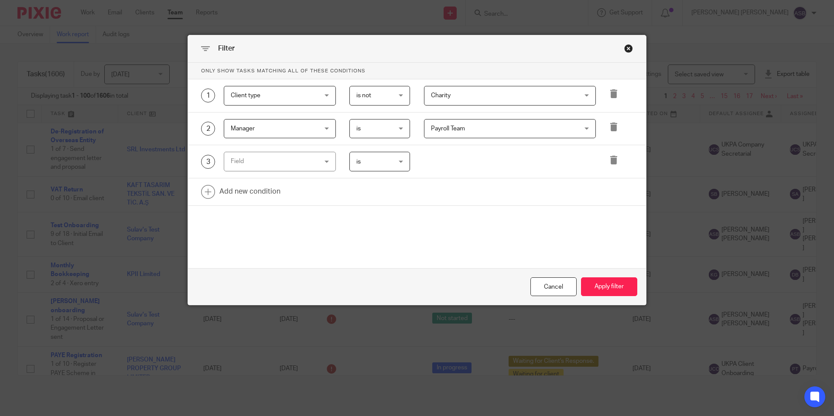
click at [248, 159] on div "Field" at bounding box center [273, 161] width 84 height 18
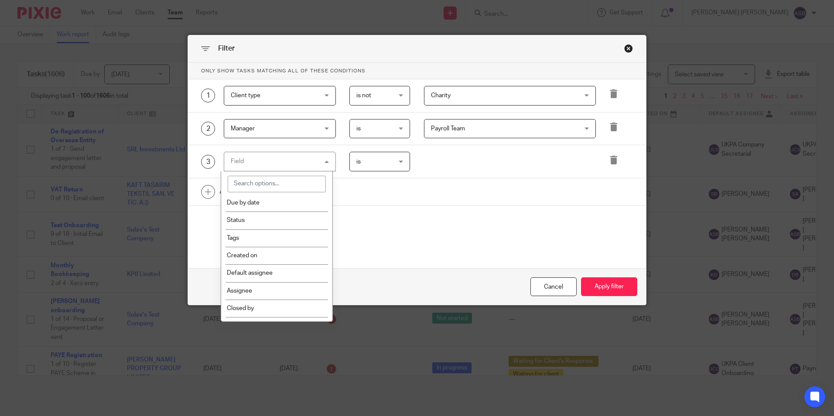
scroll to position [131, 0]
click at [255, 235] on li "Tags" at bounding box center [276, 234] width 111 height 17
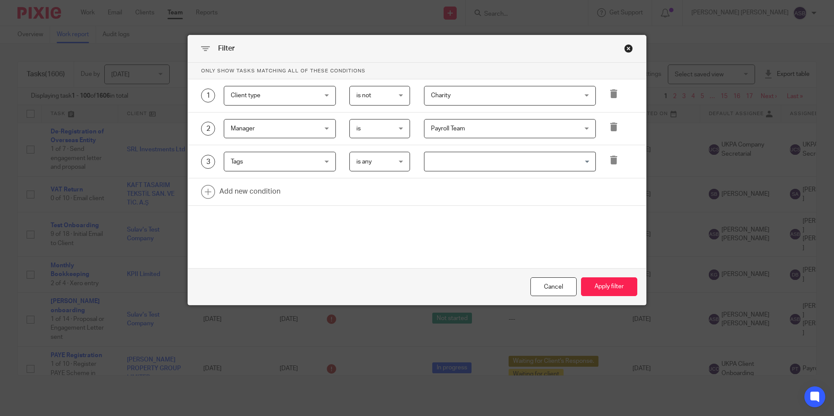
click at [471, 168] on input "Search for option" at bounding box center [507, 161] width 165 height 15
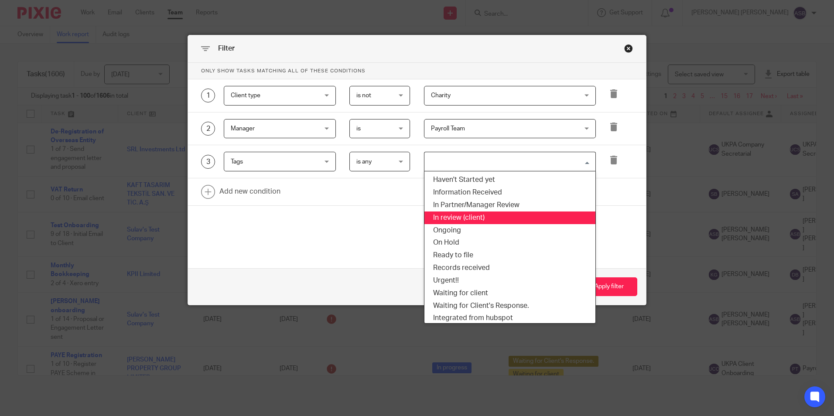
click at [453, 223] on li "In review (client)" at bounding box center [510, 218] width 171 height 13
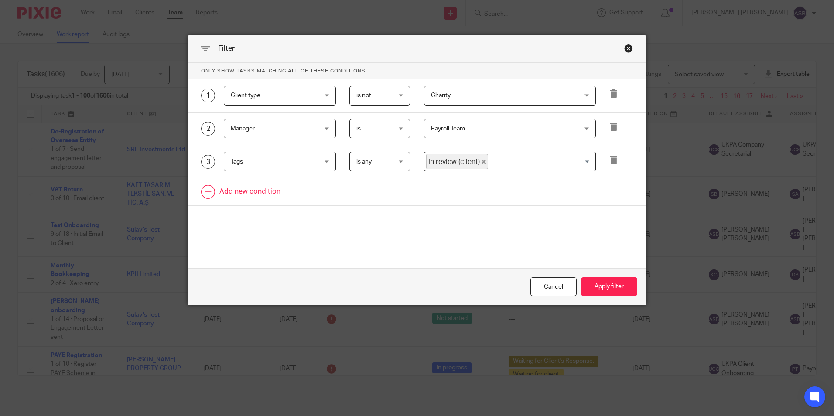
click at [257, 190] on link at bounding box center [417, 191] width 458 height 27
click at [257, 192] on div "Field" at bounding box center [273, 194] width 84 height 18
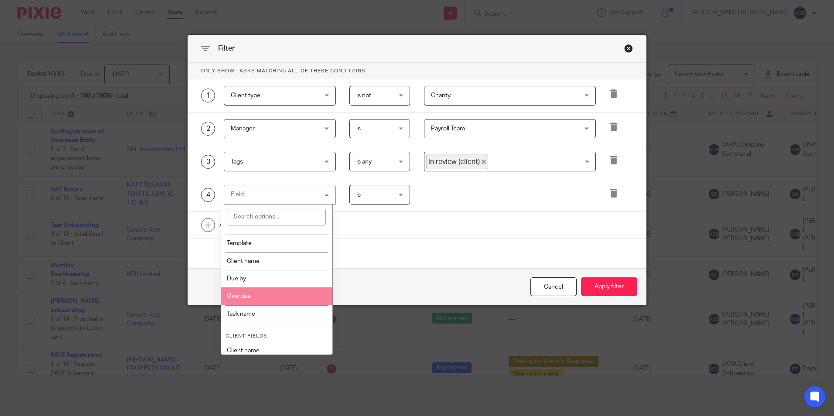
scroll to position [262, 0]
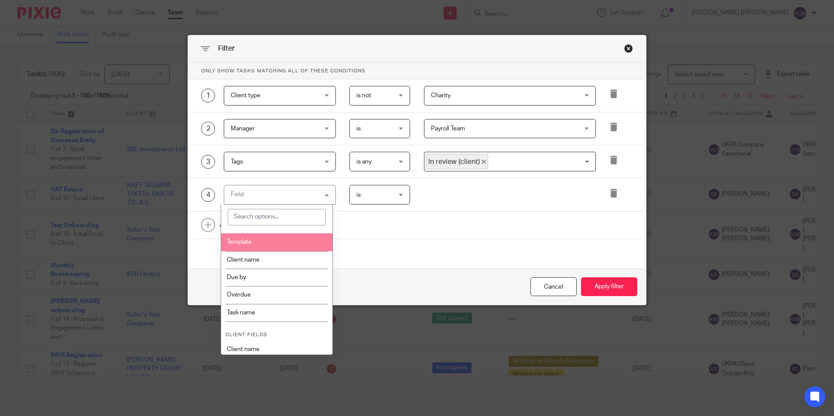
click at [274, 92] on span "Client type" at bounding box center [273, 95] width 84 height 18
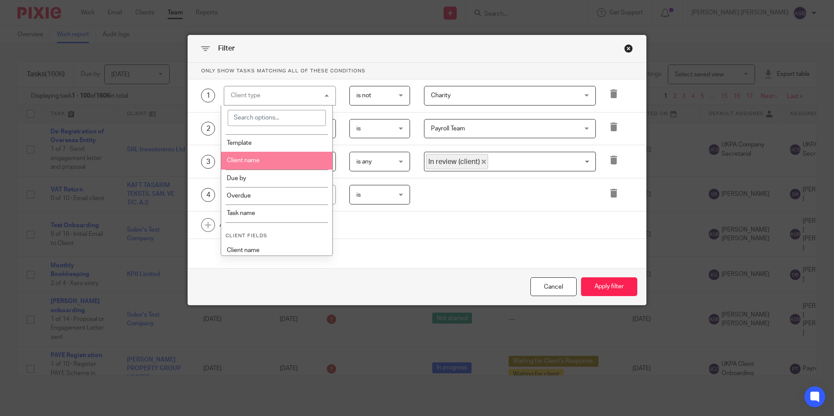
click at [270, 161] on li "Client name" at bounding box center [276, 160] width 111 height 17
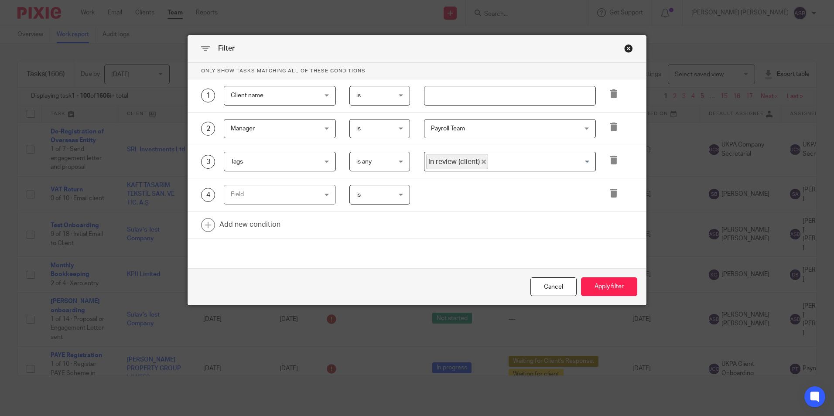
click at [439, 93] on input "text" at bounding box center [510, 96] width 172 height 20
click at [374, 91] on span "is" at bounding box center [378, 95] width 43 height 18
click at [375, 128] on li "is not" at bounding box center [377, 132] width 60 height 18
click at [435, 94] on input "text" at bounding box center [510, 96] width 172 height 20
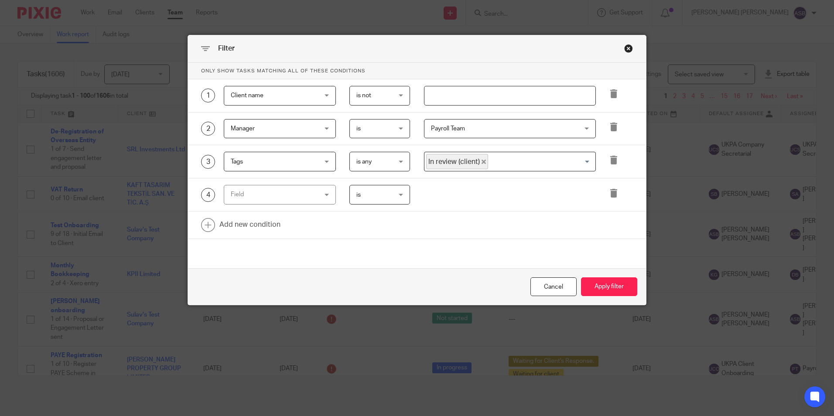
click at [395, 97] on span "is not" at bounding box center [378, 95] width 43 height 18
click at [377, 113] on li "is" at bounding box center [377, 115] width 60 height 18
click at [445, 94] on input "text" at bounding box center [510, 96] width 172 height 20
click at [455, 97] on input "text" at bounding box center [510, 96] width 172 height 20
type input "jkjh"
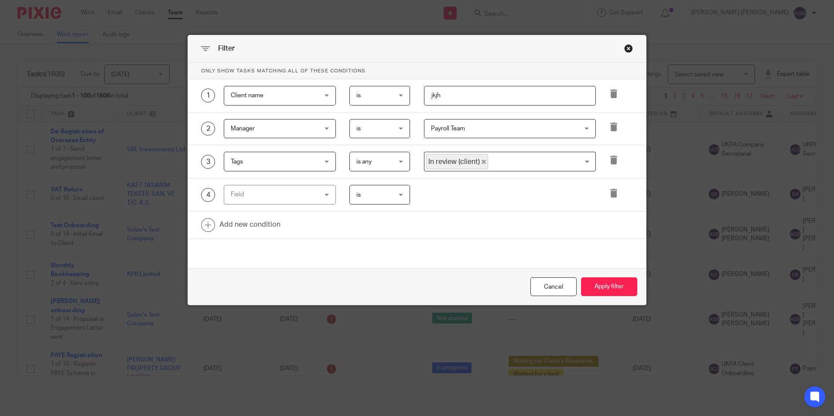
click at [581, 278] on button "Apply filter" at bounding box center [609, 287] width 56 height 19
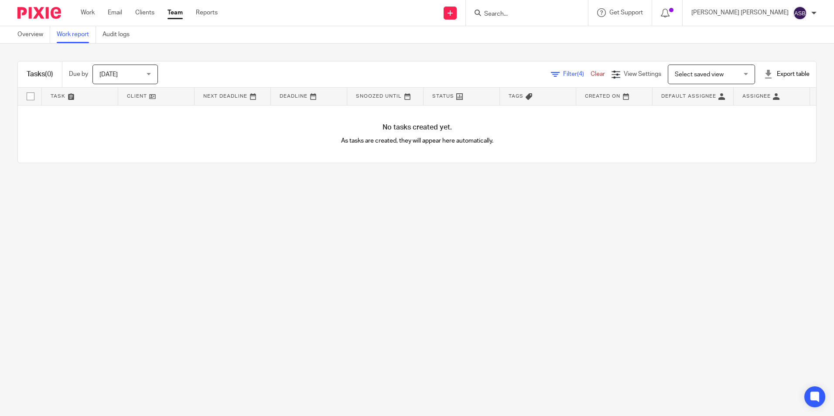
click at [563, 75] on span "Filter (4)" at bounding box center [576, 74] width 27 height 6
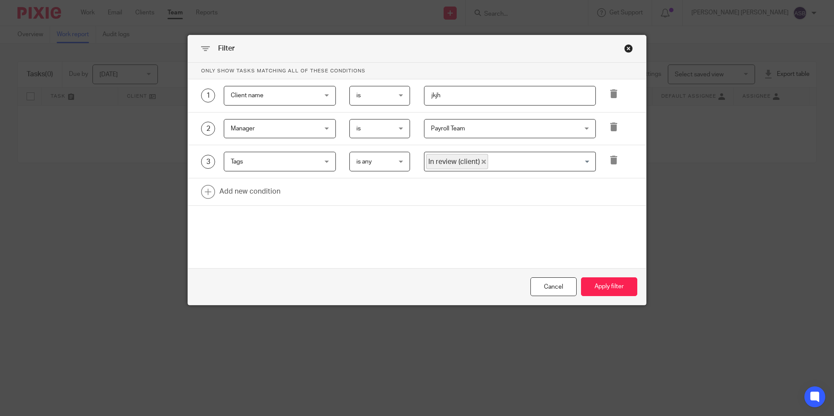
click at [486, 99] on input "jkjh" at bounding box center [510, 96] width 172 height 20
type input "j"
click at [501, 89] on input "text" at bounding box center [510, 96] width 172 height 20
type input "jbgm"
click at [610, 125] on icon at bounding box center [614, 127] width 9 height 9
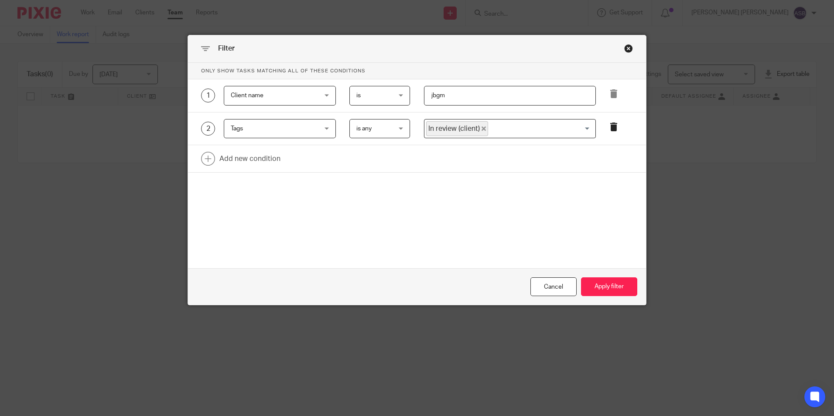
click at [610, 130] on icon at bounding box center [614, 127] width 9 height 9
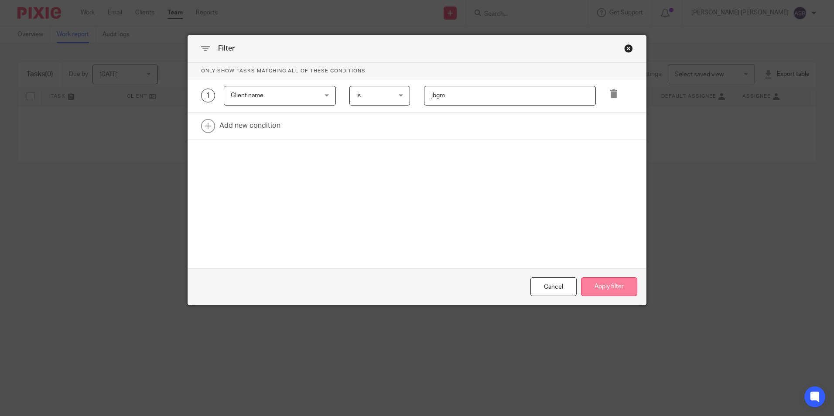
click at [597, 283] on button "Apply filter" at bounding box center [609, 287] width 56 height 19
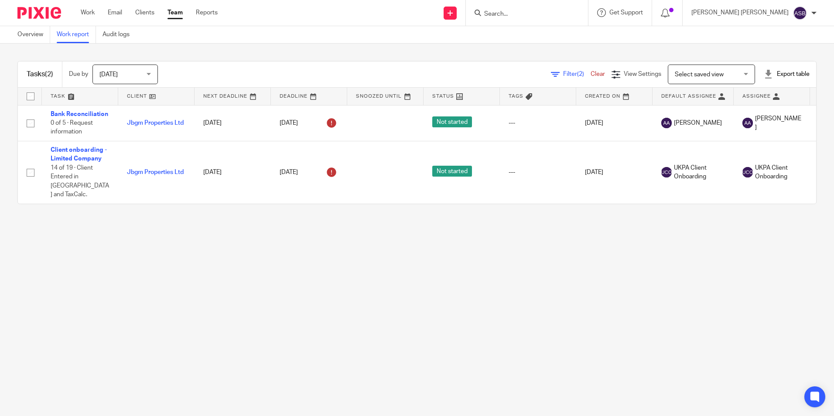
click at [551, 73] on link "Filter (2)" at bounding box center [571, 74] width 40 height 6
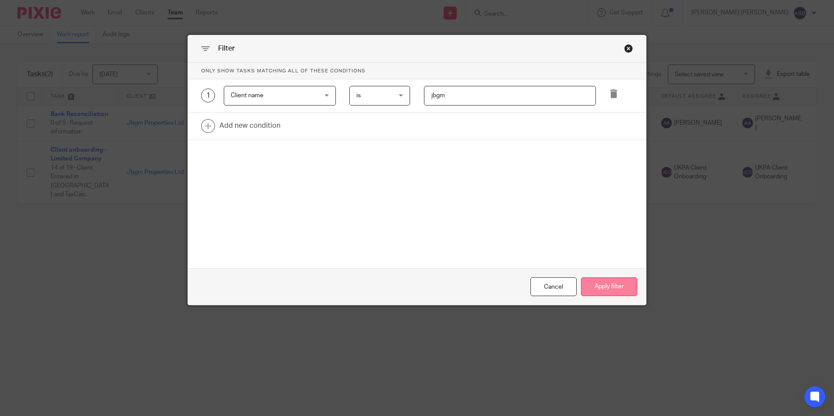
click at [611, 281] on button "Apply filter" at bounding box center [609, 287] width 56 height 19
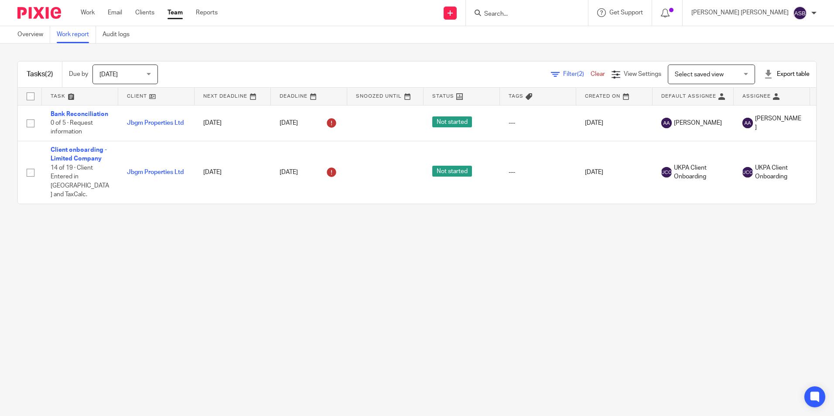
click at [563, 73] on span "Filter (2)" at bounding box center [576, 74] width 27 height 6
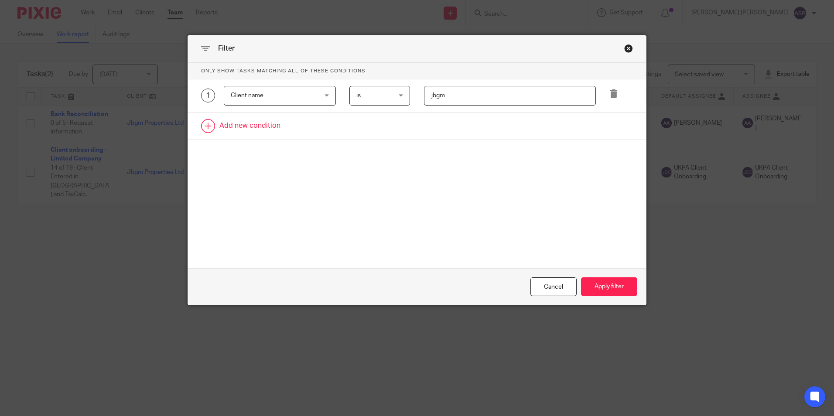
click at [245, 126] on link at bounding box center [417, 126] width 458 height 27
click at [254, 130] on div "Field" at bounding box center [273, 129] width 84 height 18
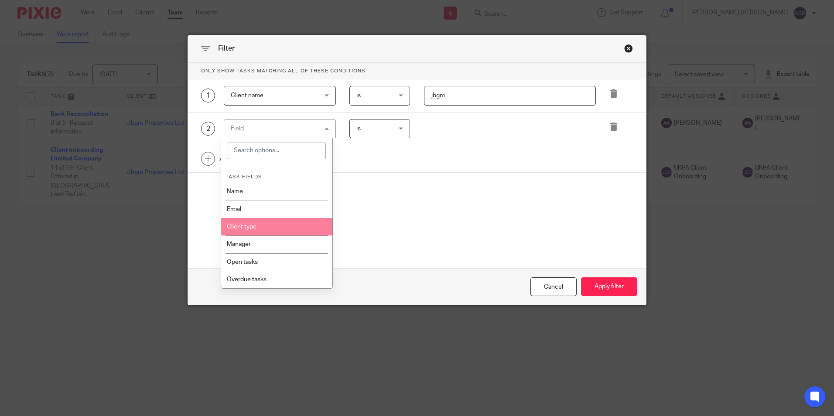
scroll to position [87, 0]
click at [257, 226] on li "Status" at bounding box center [276, 227] width 111 height 17
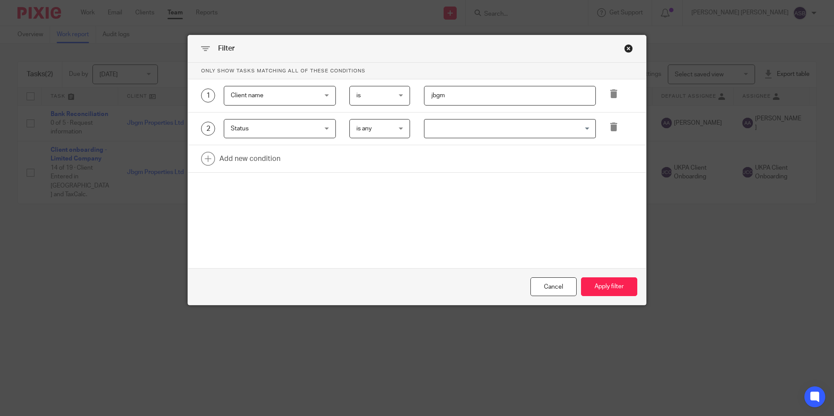
click at [375, 127] on span "is any" at bounding box center [378, 129] width 43 height 18
click at [477, 99] on input "jbgm" at bounding box center [510, 96] width 172 height 20
click at [371, 132] on span "is any" at bounding box center [378, 129] width 43 height 18
click at [371, 132] on div "is any is any" at bounding box center [380, 129] width 61 height 20
click at [453, 132] on input "Search for option" at bounding box center [507, 128] width 165 height 15
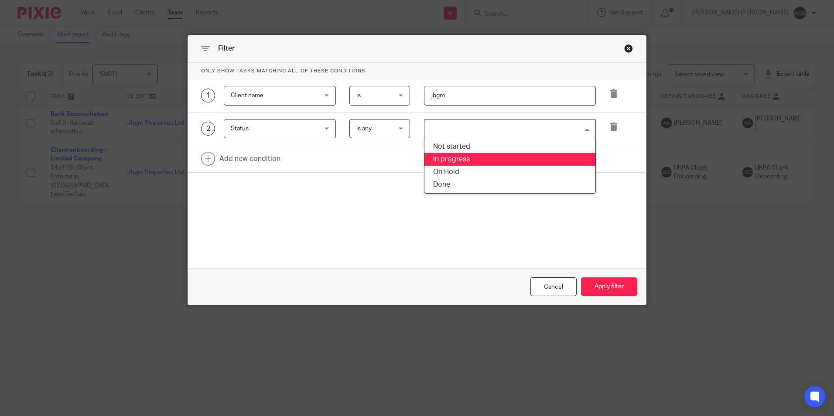
click at [441, 154] on li "In progress" at bounding box center [510, 159] width 171 height 13
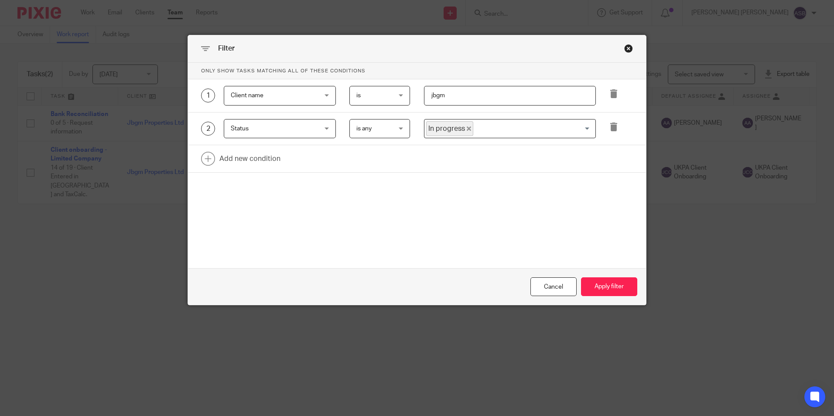
click at [467, 127] on icon "Deselect In progress" at bounding box center [469, 129] width 4 height 4
click at [464, 127] on input "Search for option" at bounding box center [507, 128] width 165 height 15
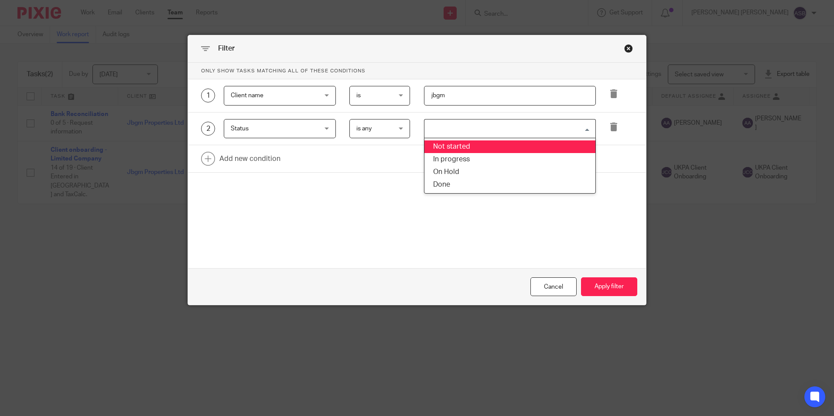
click at [453, 151] on li "Not started" at bounding box center [510, 147] width 171 height 13
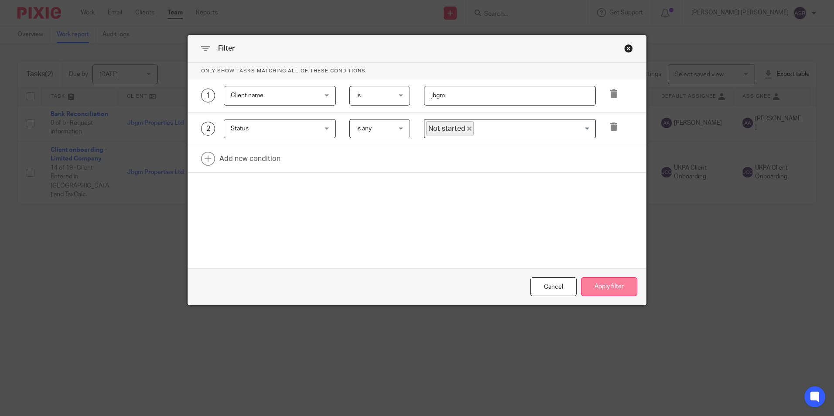
click at [595, 286] on button "Apply filter" at bounding box center [609, 287] width 56 height 19
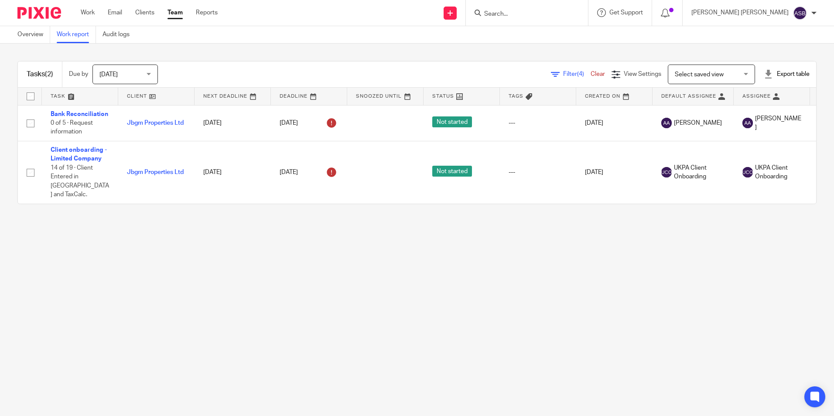
click at [563, 75] on span "Filter (4)" at bounding box center [576, 74] width 27 height 6
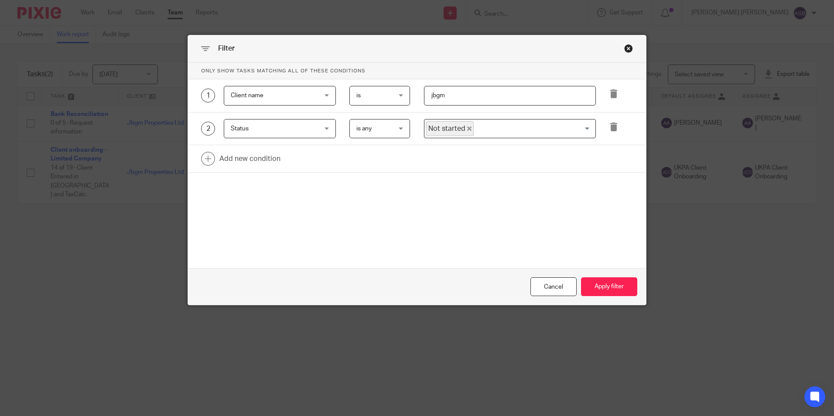
click at [283, 99] on span "Client name" at bounding box center [273, 95] width 84 height 18
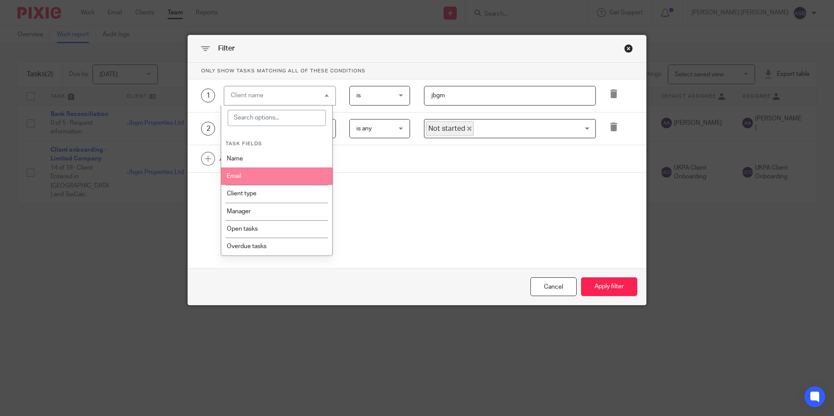
click at [153, 77] on div "Filter Only show tasks matching all of these conditions 1 Client name Client na…" at bounding box center [417, 208] width 834 height 416
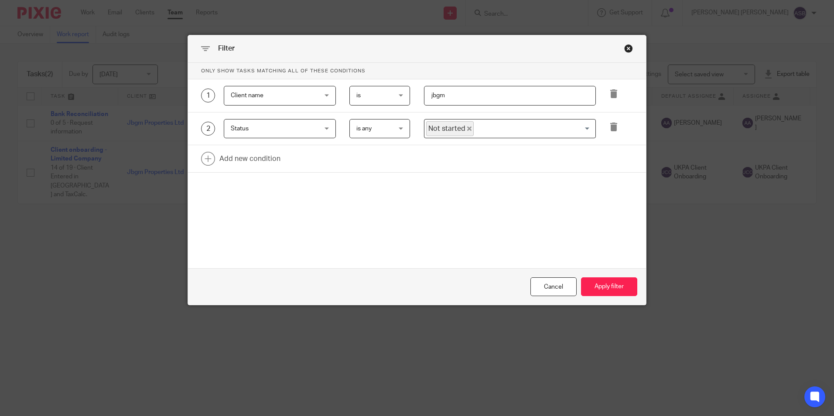
click at [593, 17] on div "Filter Only show tasks matching all of these conditions 1 Client name Client na…" at bounding box center [417, 208] width 834 height 416
click at [624, 49] on div "Close this dialog window" at bounding box center [628, 48] width 9 height 9
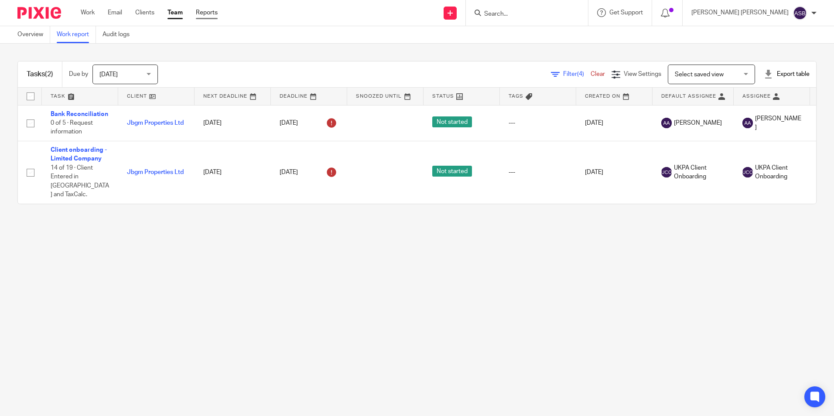
click at [214, 14] on link "Reports" at bounding box center [207, 12] width 22 height 9
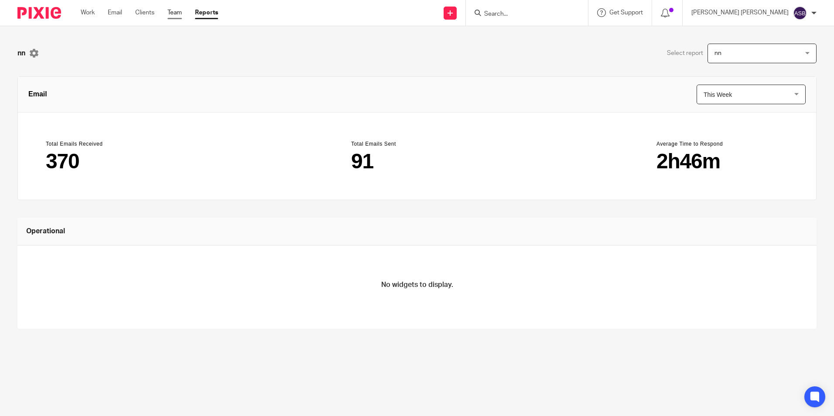
click at [171, 14] on link "Team" at bounding box center [175, 12] width 14 height 9
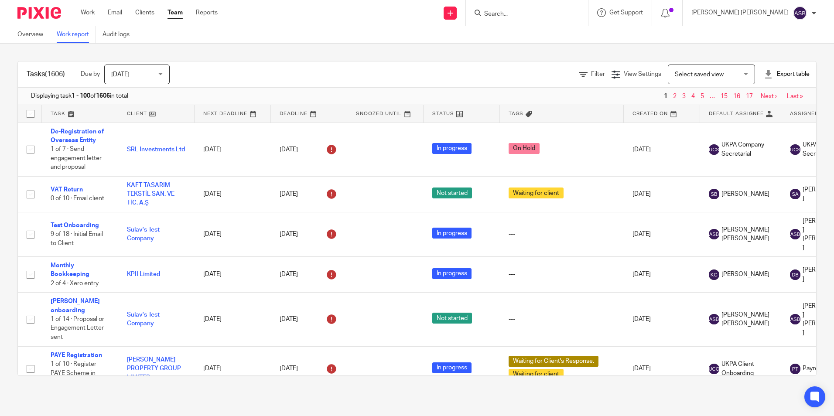
click at [585, 71] on div "Filter" at bounding box center [595, 74] width 33 height 9
click at [579, 71] on link "Filter" at bounding box center [592, 74] width 26 height 6
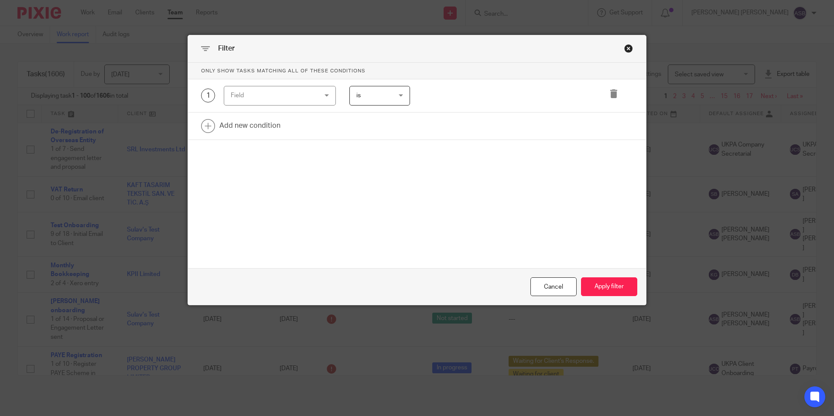
click at [262, 99] on div "Field" at bounding box center [273, 95] width 84 height 18
click at [391, 102] on span "is" at bounding box center [378, 95] width 43 height 18
click at [280, 138] on link at bounding box center [417, 126] width 458 height 27
click at [252, 100] on div "Field" at bounding box center [273, 95] width 84 height 18
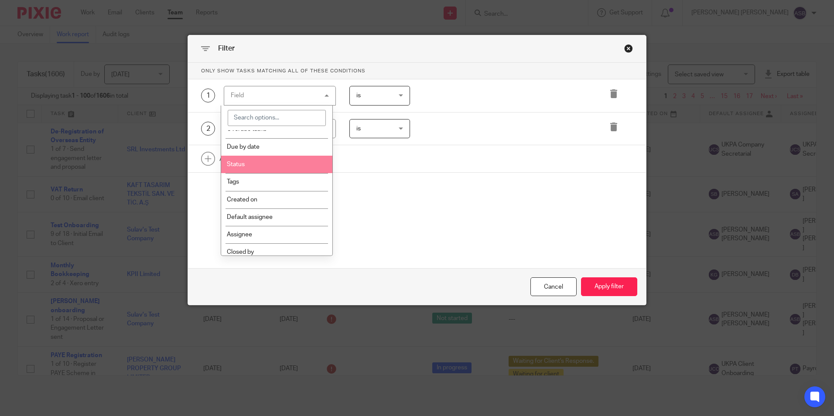
scroll to position [131, 0]
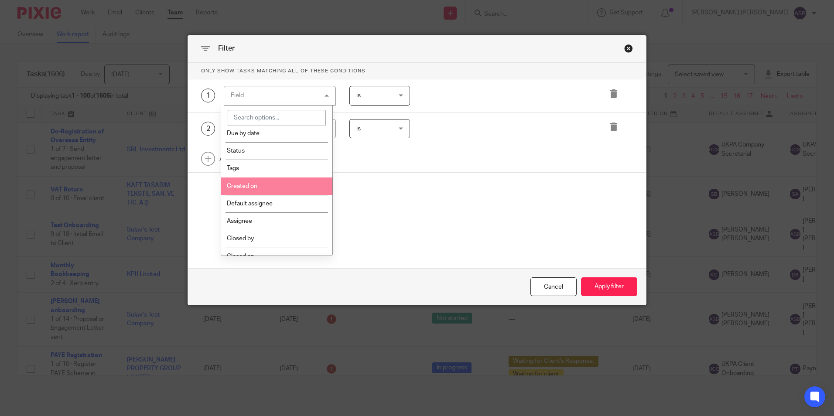
click at [260, 186] on li "Created on" at bounding box center [276, 186] width 111 height 17
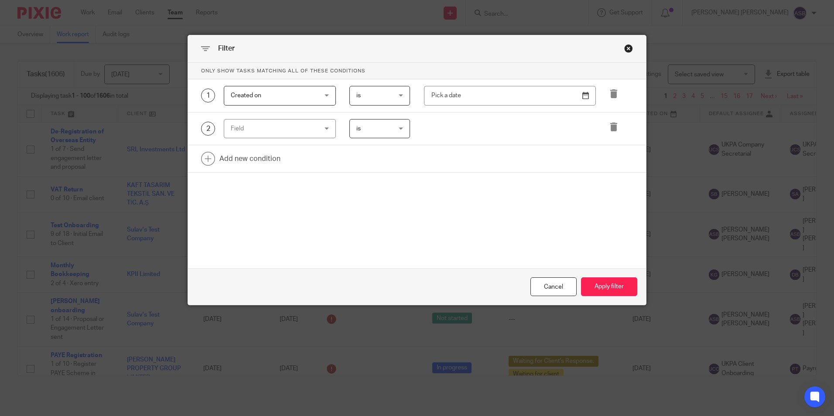
click at [388, 92] on span "is" at bounding box center [378, 95] width 43 height 18
click at [456, 92] on input "text" at bounding box center [510, 96] width 172 height 20
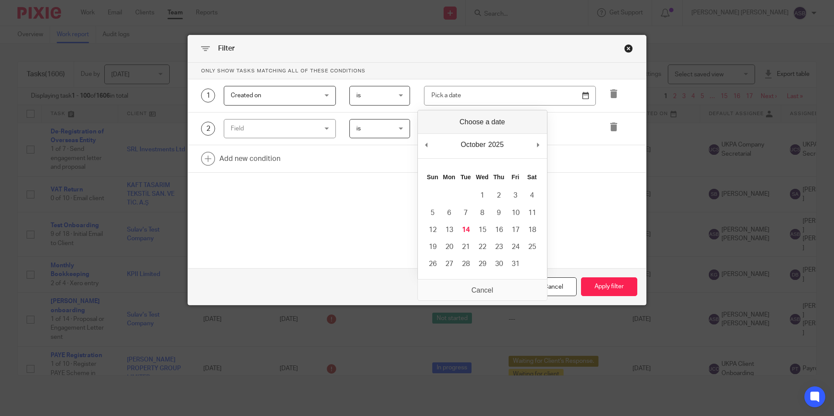
click at [261, 98] on span "Created on" at bounding box center [273, 95] width 84 height 18
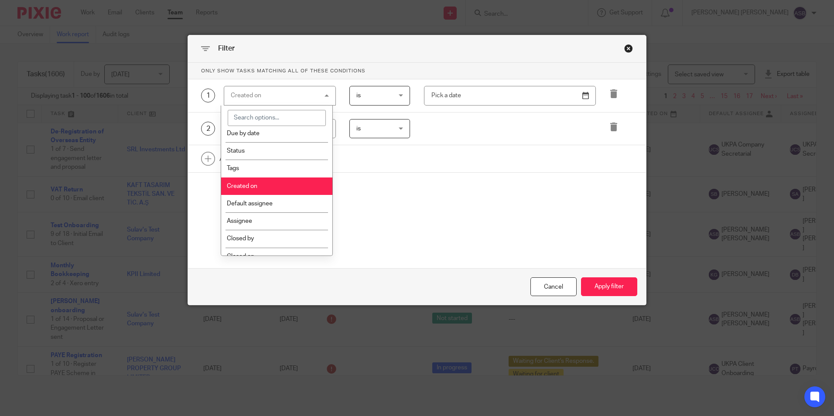
scroll to position [175, 0]
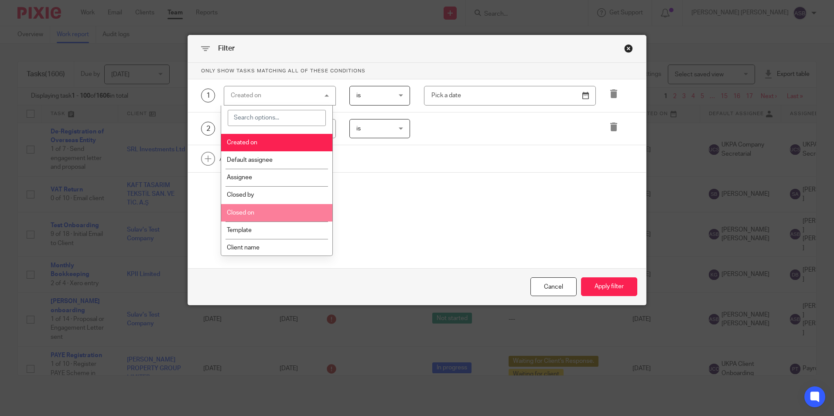
click at [255, 211] on li "Closed on" at bounding box center [276, 212] width 111 height 17
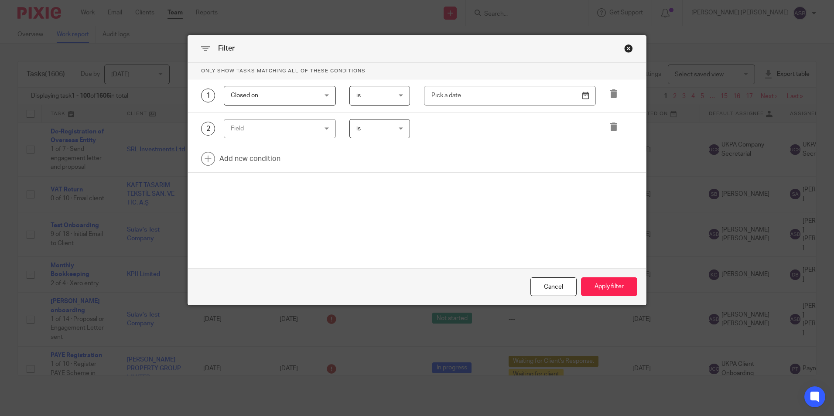
click at [306, 103] on span "Closed on" at bounding box center [273, 95] width 84 height 18
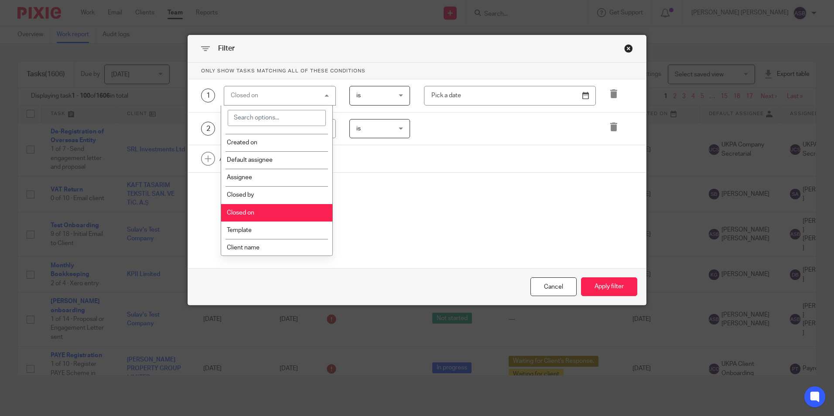
click at [350, 94] on div "is is" at bounding box center [380, 96] width 61 height 20
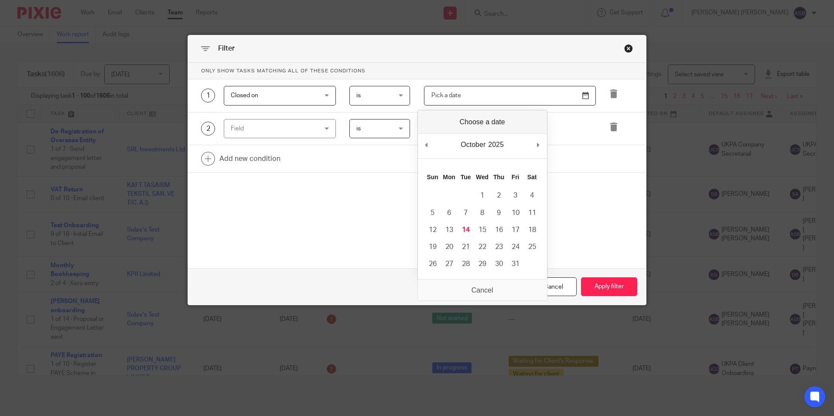
click at [525, 88] on input "Use the arrow keys to pick a date" at bounding box center [510, 96] width 172 height 20
click at [559, 127] on div "2 Field Task fields Name Email Client type Manager Open tasks Overdue tasks Due…" at bounding box center [411, 129] width 446 height 20
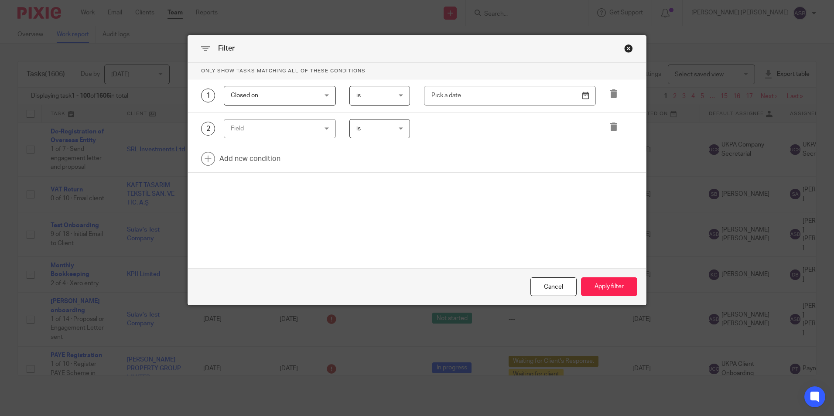
click at [387, 92] on span "is" at bounding box center [378, 95] width 43 height 18
click at [425, 142] on div "2 Field Task fields Name Email Client type Manager Open tasks Overdue tasks Due…" at bounding box center [417, 129] width 458 height 33
click at [243, 104] on span "Closed on" at bounding box center [273, 95] width 84 height 18
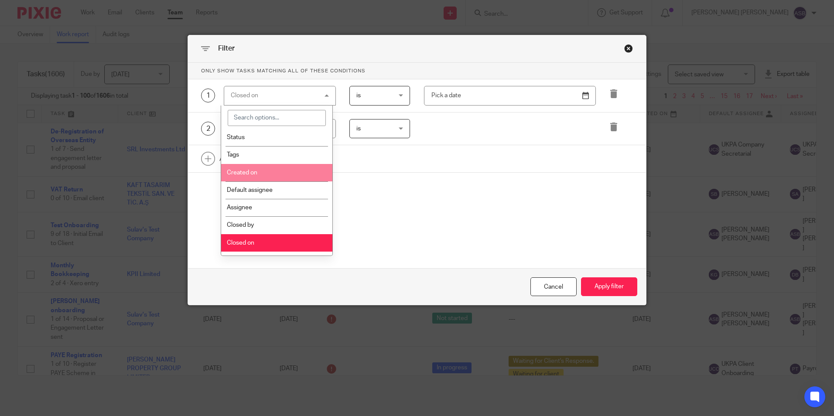
scroll to position [131, 0]
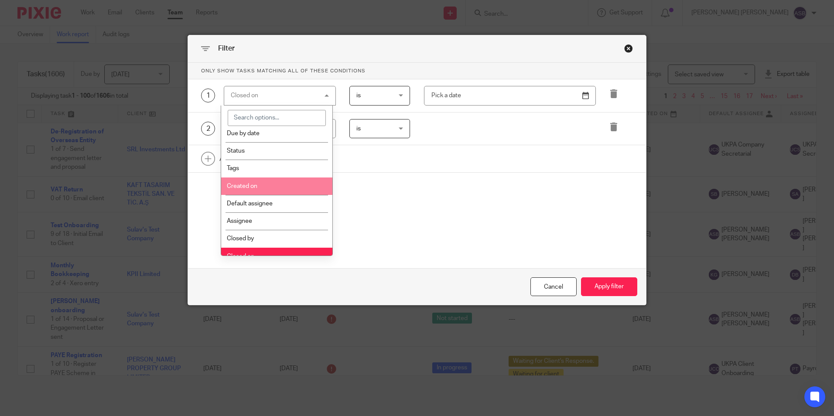
click at [255, 186] on li "Created on" at bounding box center [276, 186] width 111 height 17
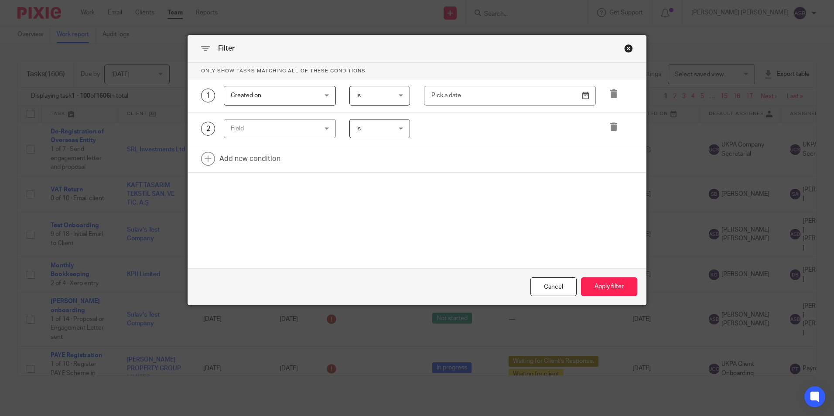
click at [377, 90] on span "is" at bounding box center [378, 95] width 43 height 18
click at [459, 186] on div "Only show tasks matching all of these conditions 1 Created on Created on Task f…" at bounding box center [417, 142] width 458 height 158
click at [292, 102] on span "Created on" at bounding box center [273, 95] width 84 height 18
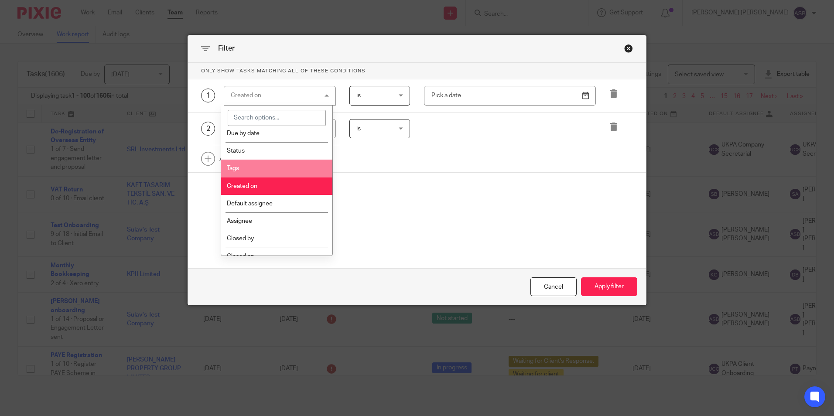
click at [247, 164] on li "Tags" at bounding box center [276, 168] width 111 height 17
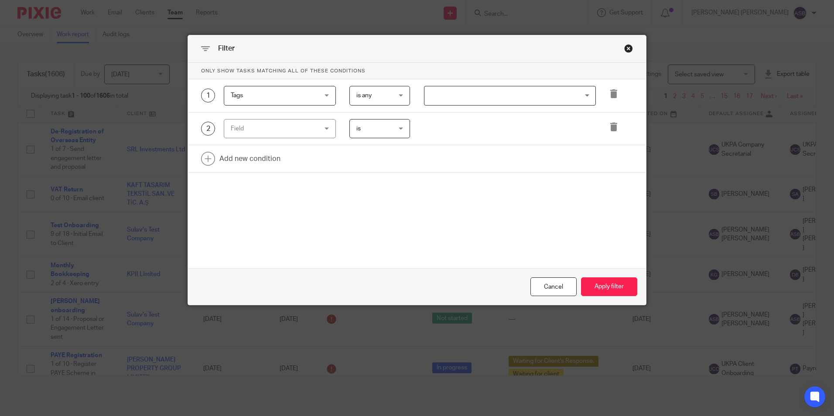
click at [380, 96] on span "is any" at bounding box center [378, 95] width 43 height 18
click at [354, 189] on div "Only show tasks matching all of these conditions 1 Tags Tags Task fields Name E…" at bounding box center [417, 142] width 458 height 158
click at [300, 100] on span "Tags" at bounding box center [273, 95] width 84 height 18
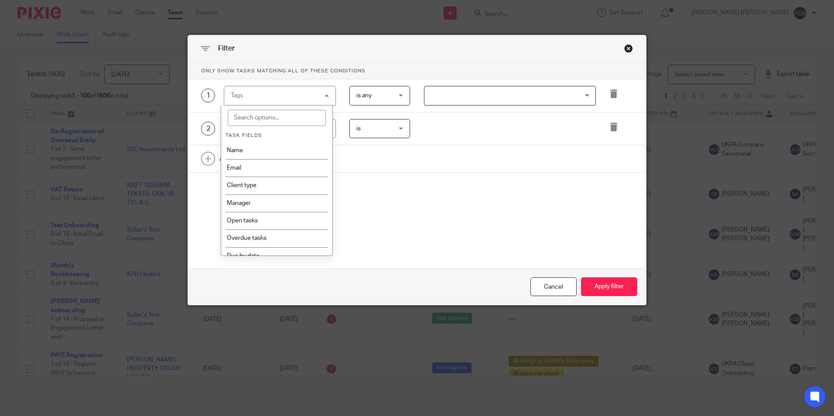
scroll to position [0, 0]
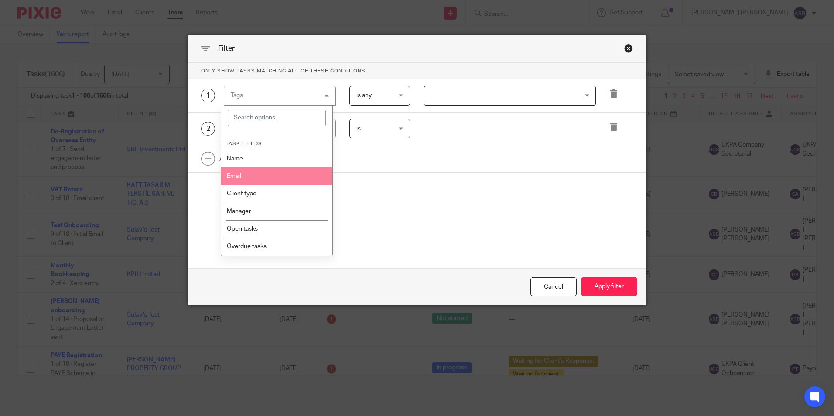
click at [439, 51] on div "Filter" at bounding box center [417, 48] width 458 height 27
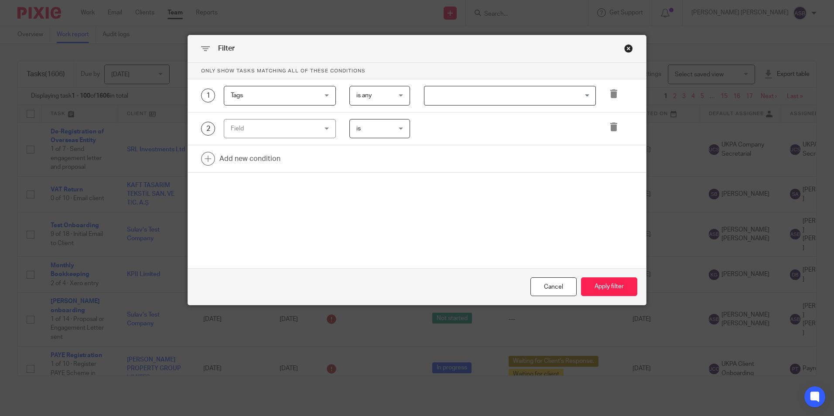
click at [399, 73] on p "Only show tasks matching all of these conditions" at bounding box center [417, 71] width 458 height 17
click at [294, 90] on span "Tags" at bounding box center [273, 95] width 84 height 18
click at [498, 233] on form "Only show tasks matching all of these conditions 1 Tags Tags Task fields Name E…" at bounding box center [417, 184] width 458 height 243
click at [272, 101] on span "Tags" at bounding box center [273, 95] width 84 height 18
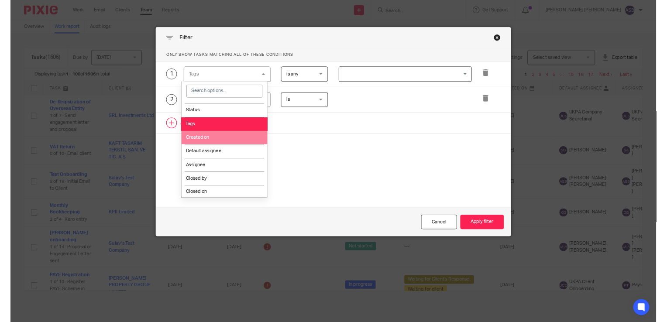
scroll to position [139, 0]
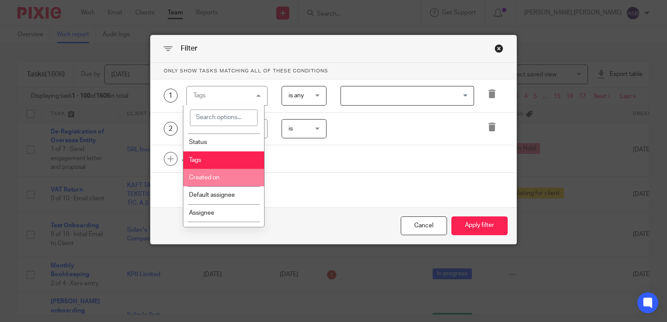
click at [260, 47] on div "Filter" at bounding box center [334, 48] width 366 height 27
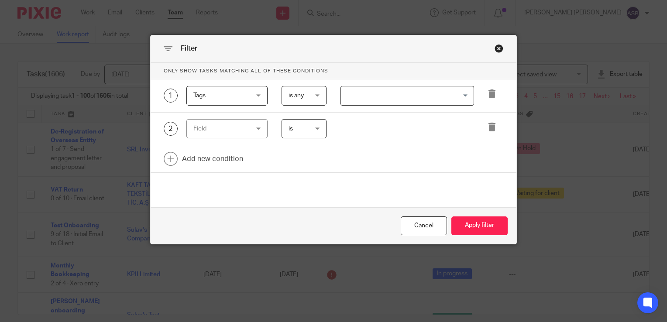
click at [226, 93] on span "Tags" at bounding box center [222, 95] width 59 height 18
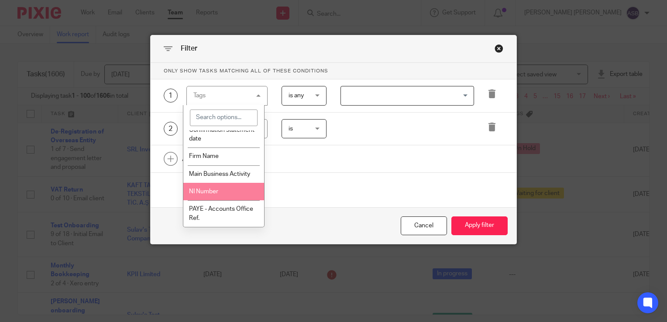
scroll to position [655, 0]
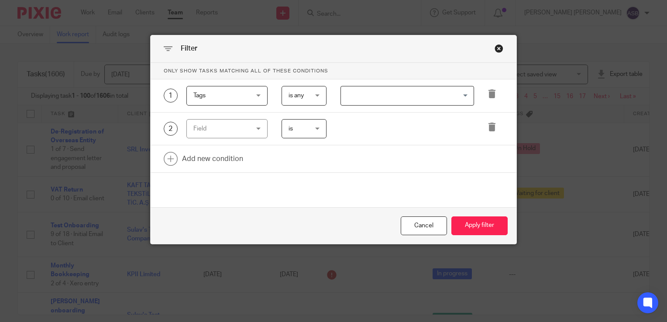
click at [295, 89] on span "is any" at bounding box center [303, 95] width 30 height 18
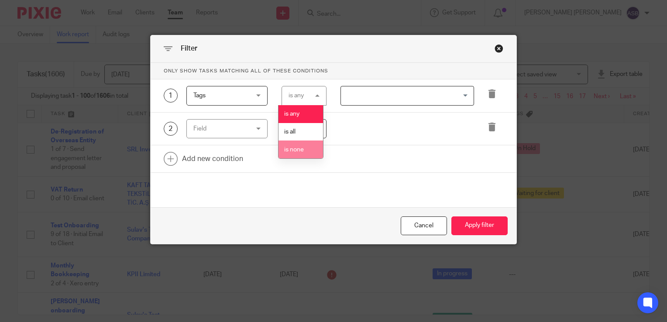
click at [340, 134] on div "2 Field Task fields Name Email Client type Manager Open tasks Overdue tasks Due…" at bounding box center [326, 129] width 353 height 20
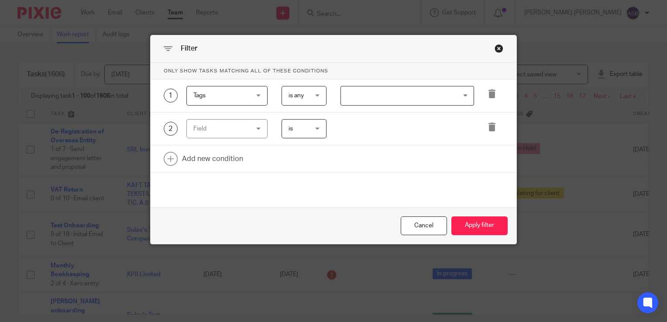
click at [304, 97] on span "is any" at bounding box center [303, 95] width 30 height 18
click at [230, 126] on div "Field" at bounding box center [222, 129] width 59 height 18
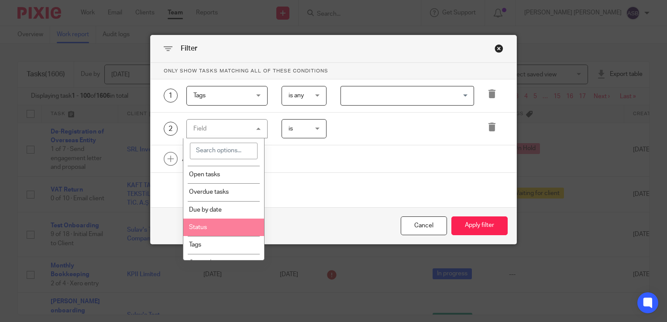
scroll to position [131, 0]
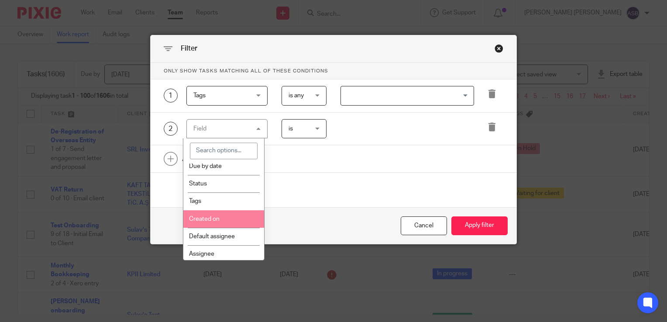
click at [209, 219] on li "Created on" at bounding box center [223, 218] width 81 height 17
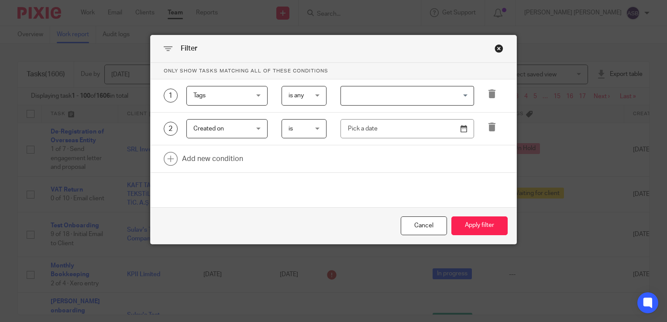
click at [293, 127] on span "is" at bounding box center [303, 129] width 30 height 18
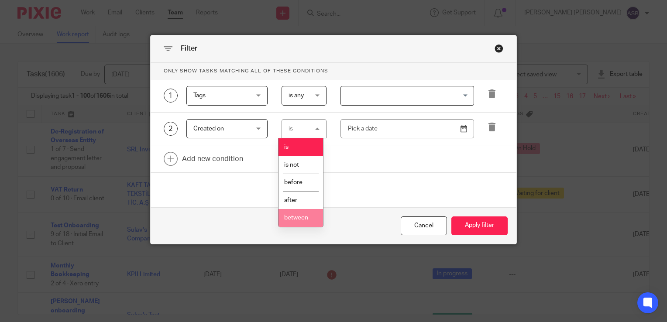
click at [297, 221] on span "between" at bounding box center [296, 218] width 24 height 6
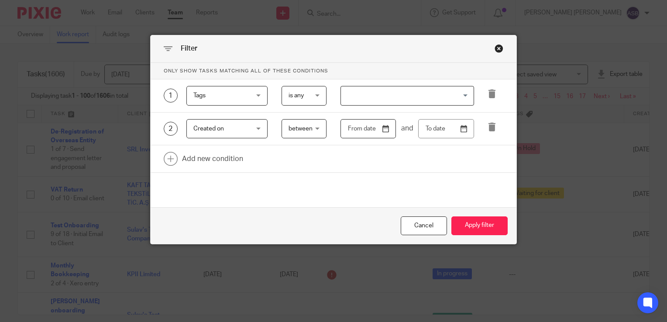
click at [385, 132] on input "text" at bounding box center [368, 129] width 56 height 20
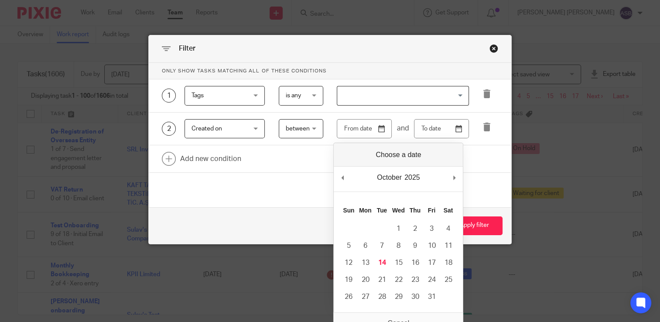
click at [210, 129] on span "Created on" at bounding box center [207, 129] width 31 height 6
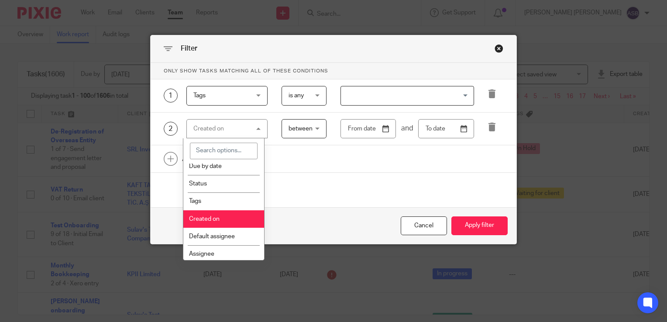
click at [199, 100] on span "Tags" at bounding box center [222, 95] width 59 height 18
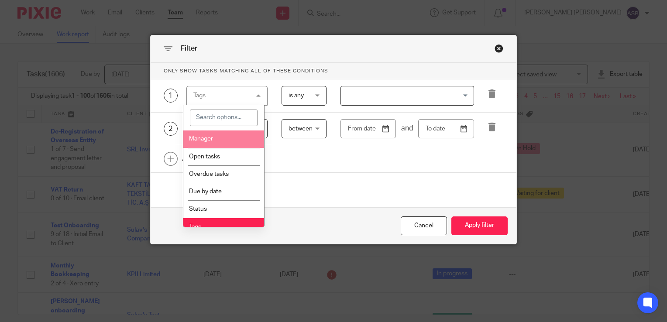
scroll to position [87, 0]
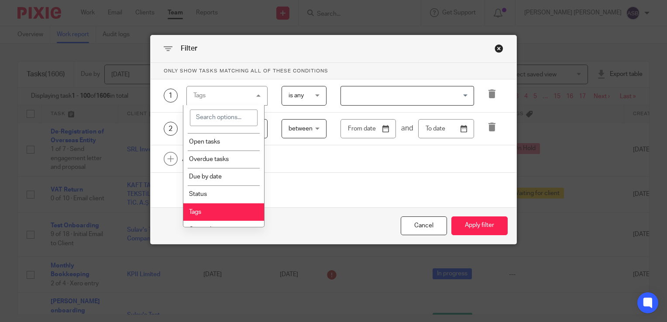
click at [202, 204] on li "Tags" at bounding box center [223, 211] width 81 height 17
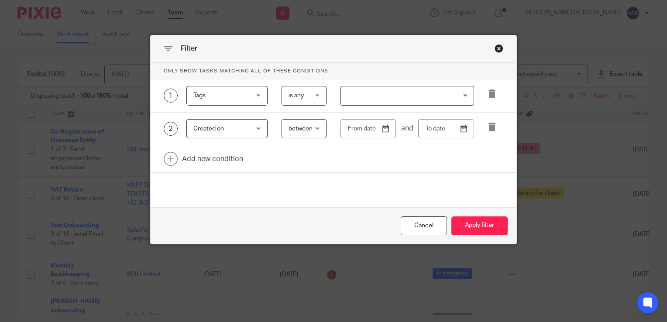
click at [304, 100] on span "is any" at bounding box center [303, 95] width 30 height 18
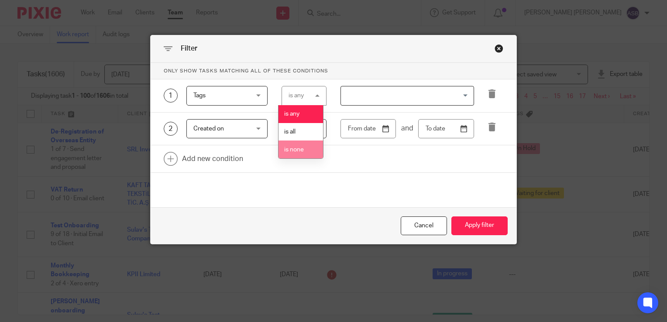
click at [222, 105] on div "Tags Tags" at bounding box center [227, 96] width 82 height 20
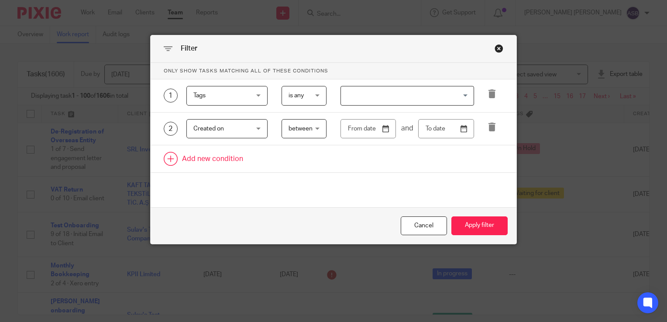
click at [298, 167] on link at bounding box center [334, 158] width 366 height 27
click at [230, 105] on div "1 Tags Tags Task fields Name Email Client type Manager Open tasks Overdue tasks…" at bounding box center [334, 95] width 366 height 33
click at [224, 102] on span "Tags" at bounding box center [222, 95] width 59 height 18
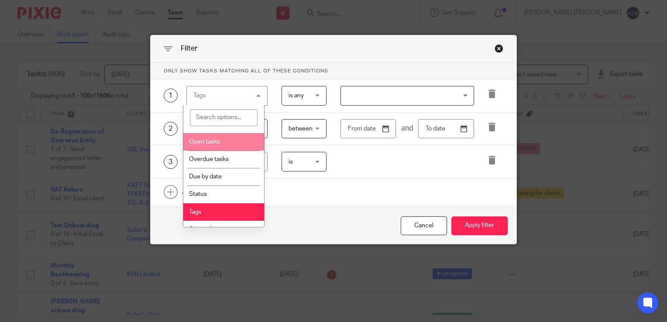
click at [220, 147] on li "Open tasks" at bounding box center [223, 141] width 81 height 17
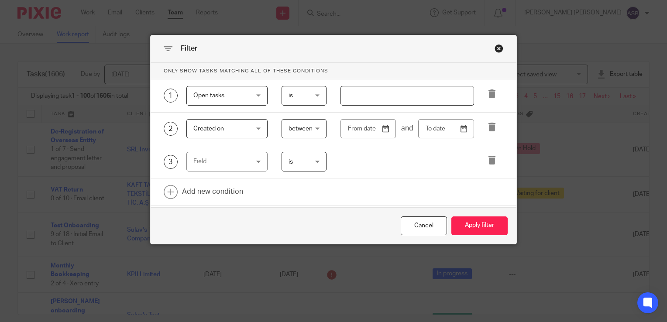
click at [351, 106] on div "1 Open tasks Open tasks Task fields Name Email Client type Manager Open tasks O…" at bounding box center [334, 95] width 366 height 33
click at [351, 99] on input "number" at bounding box center [407, 96] width 134 height 20
click at [207, 95] on span "Open tasks" at bounding box center [208, 96] width 31 height 6
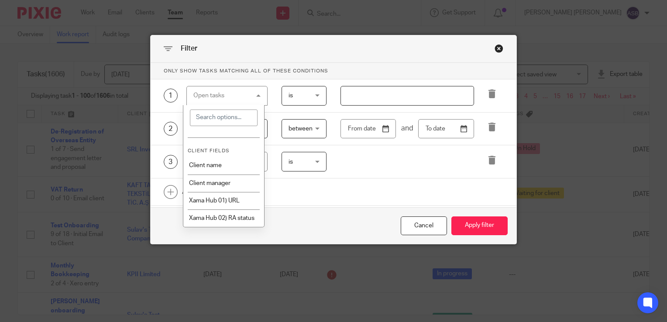
scroll to position [349, 0]
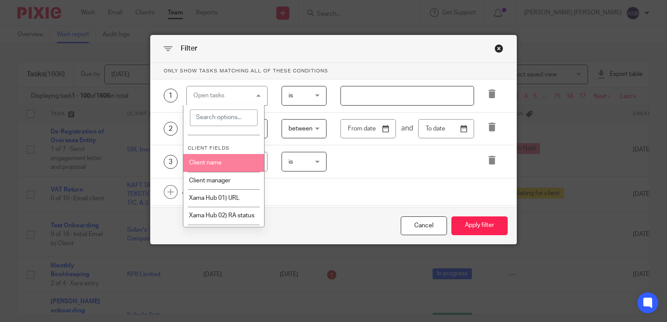
drag, startPoint x: 211, startPoint y: 165, endPoint x: 223, endPoint y: 157, distance: 13.8
click at [211, 165] on li "Client name" at bounding box center [223, 162] width 81 height 17
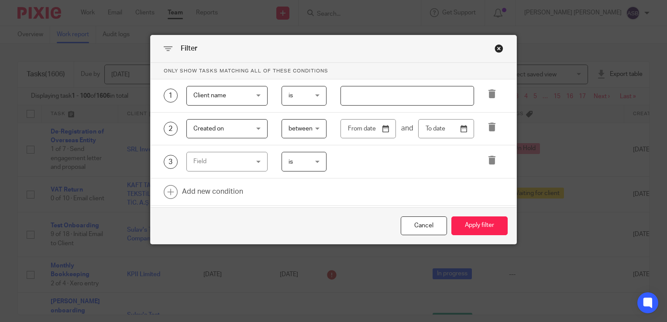
click at [364, 93] on input "text" at bounding box center [407, 96] width 134 height 20
type input "SRL"
click at [463, 228] on button "Apply filter" at bounding box center [479, 225] width 56 height 19
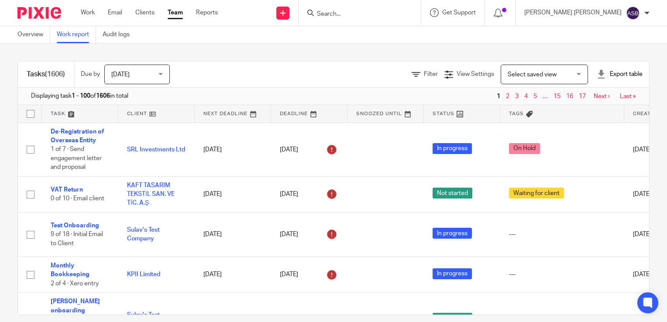
click at [412, 78] on div "Filter" at bounding box center [428, 74] width 33 height 9
click at [412, 72] on link "Filter" at bounding box center [425, 74] width 26 height 6
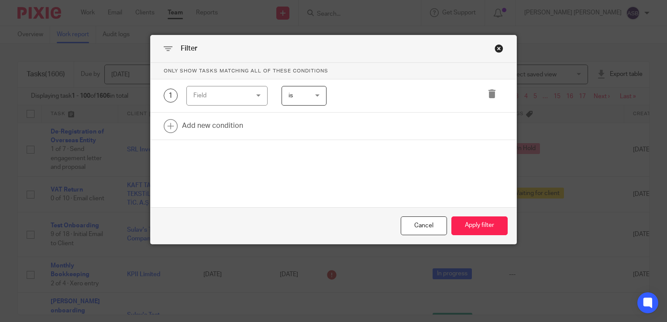
click at [235, 93] on div "Field" at bounding box center [222, 95] width 59 height 18
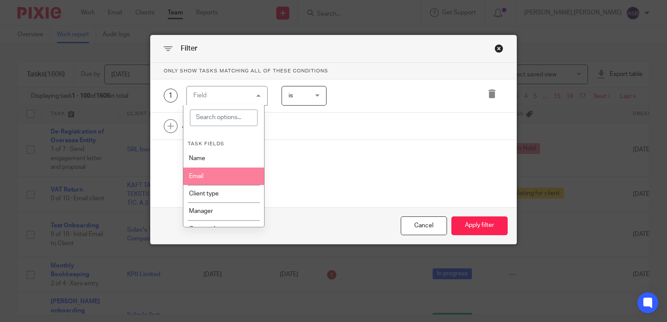
click at [350, 94] on div "1 Field Task fields Name Email Client type Manager Open tasks Overdue tasks Due…" at bounding box center [326, 96] width 353 height 20
